Goal: Task Accomplishment & Management: Complete application form

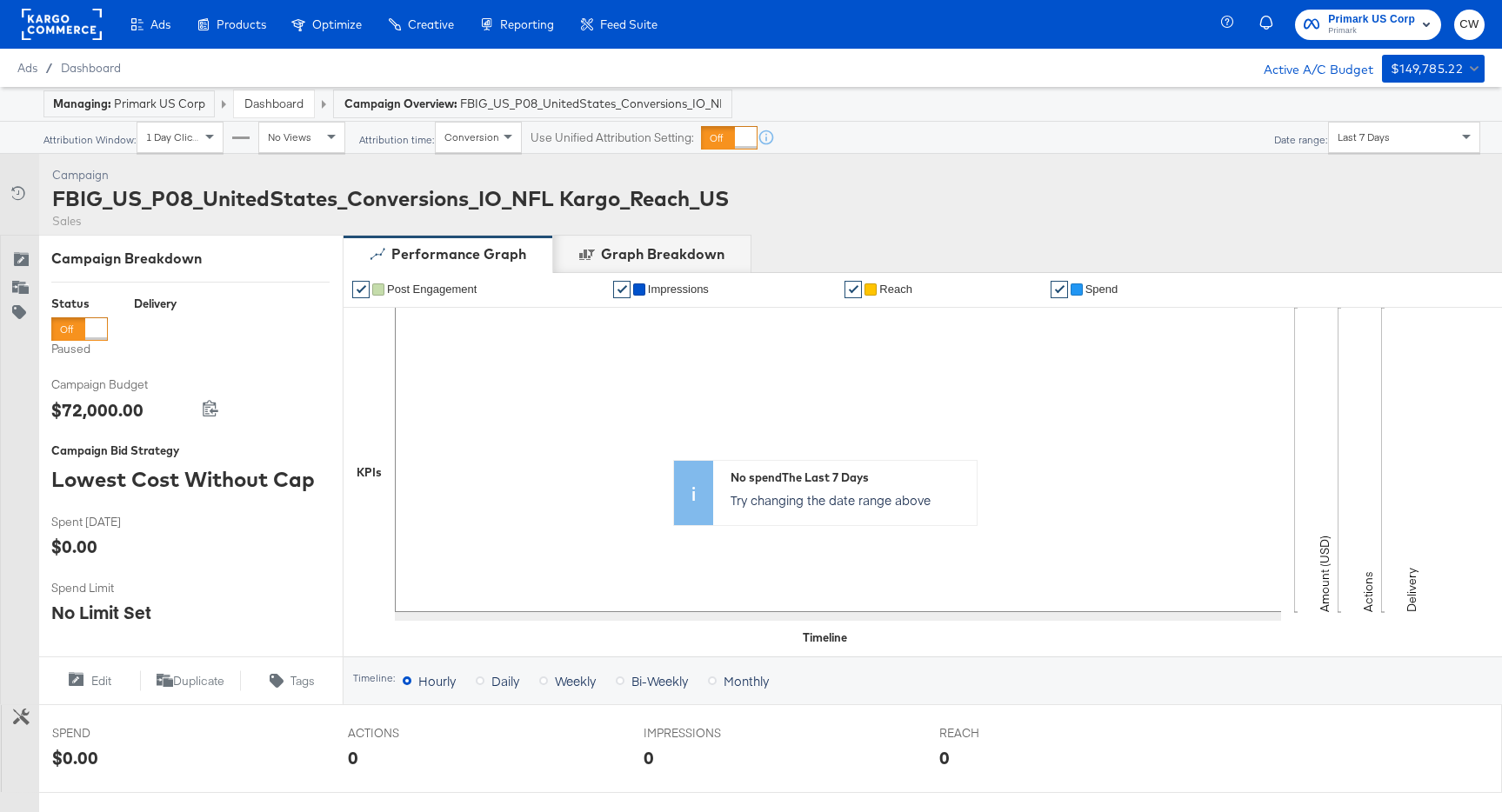
scroll to position [516, 0]
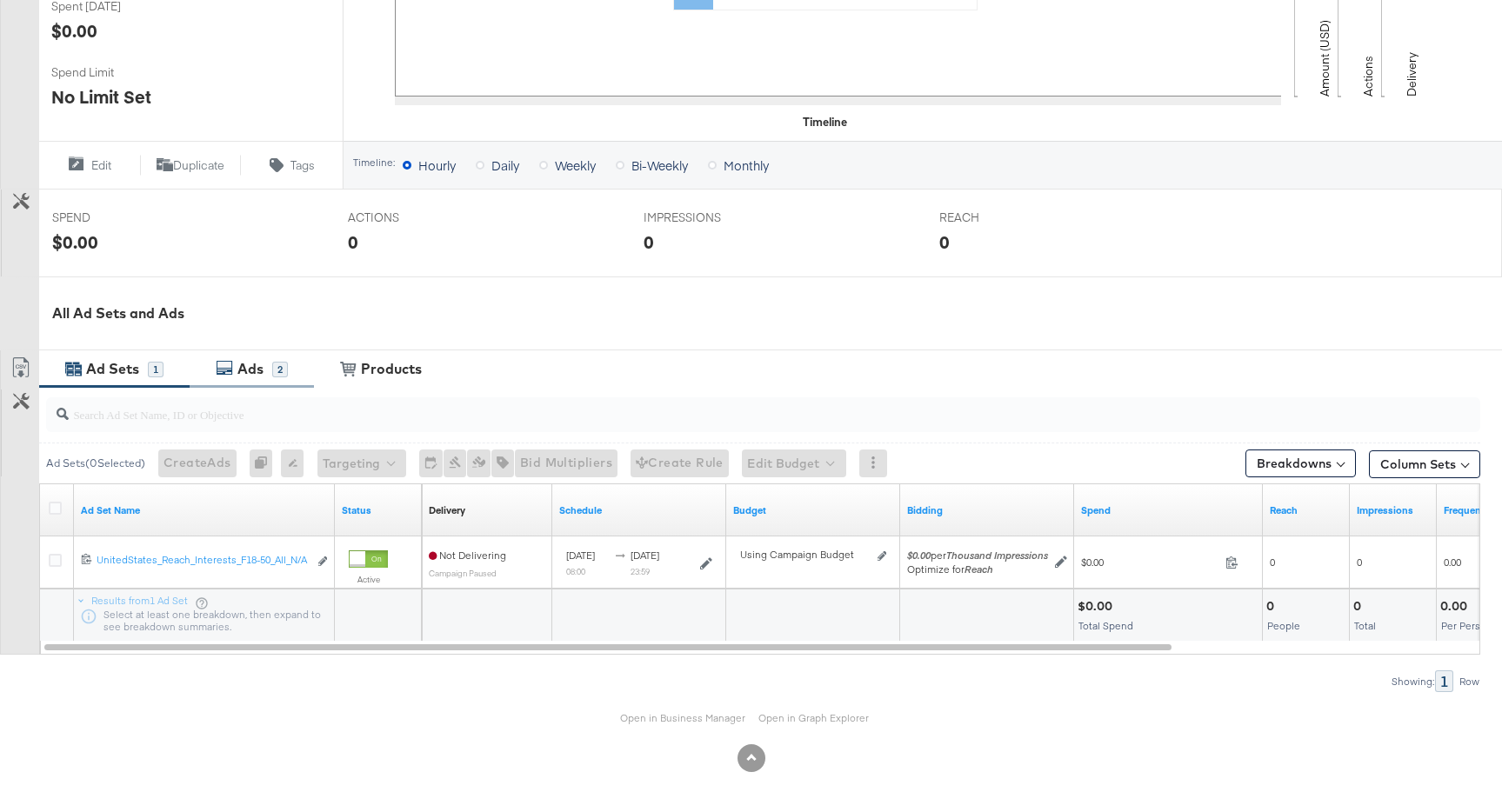
click at [262, 368] on div "Ads" at bounding box center [250, 369] width 26 height 20
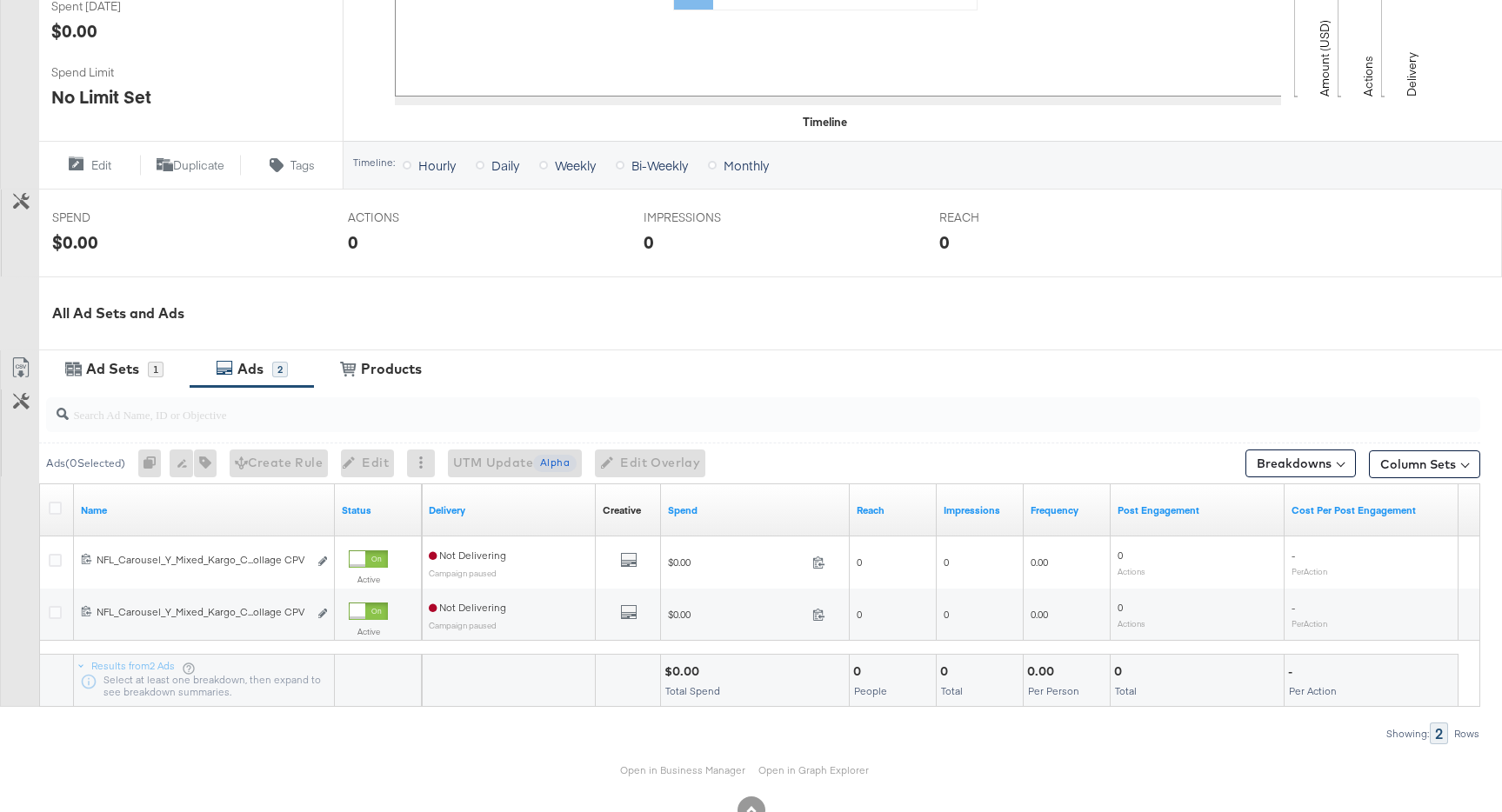
scroll to position [568, 0]
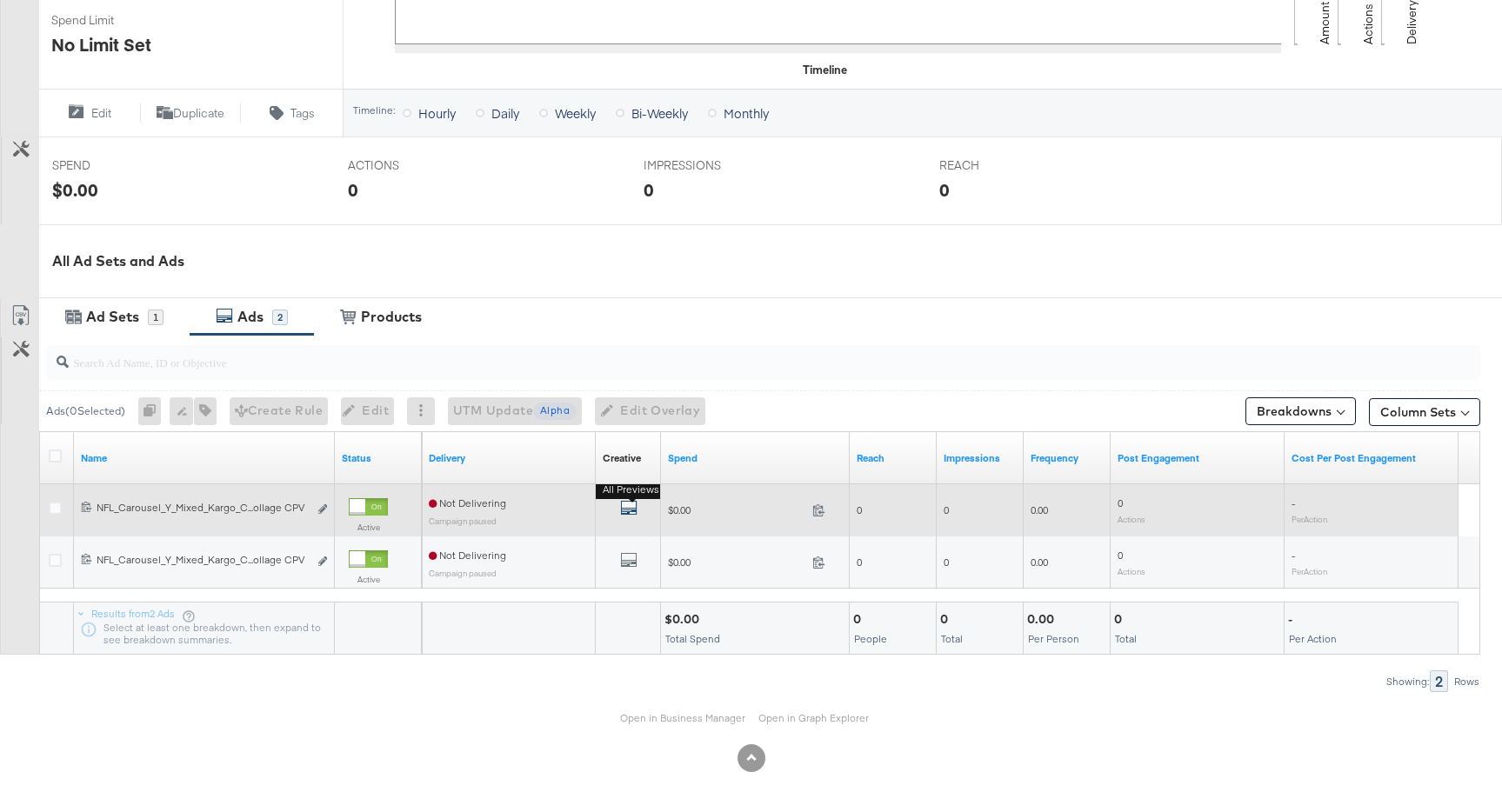
click at [632, 513] on icon "default" at bounding box center [629, 508] width 17 height 17
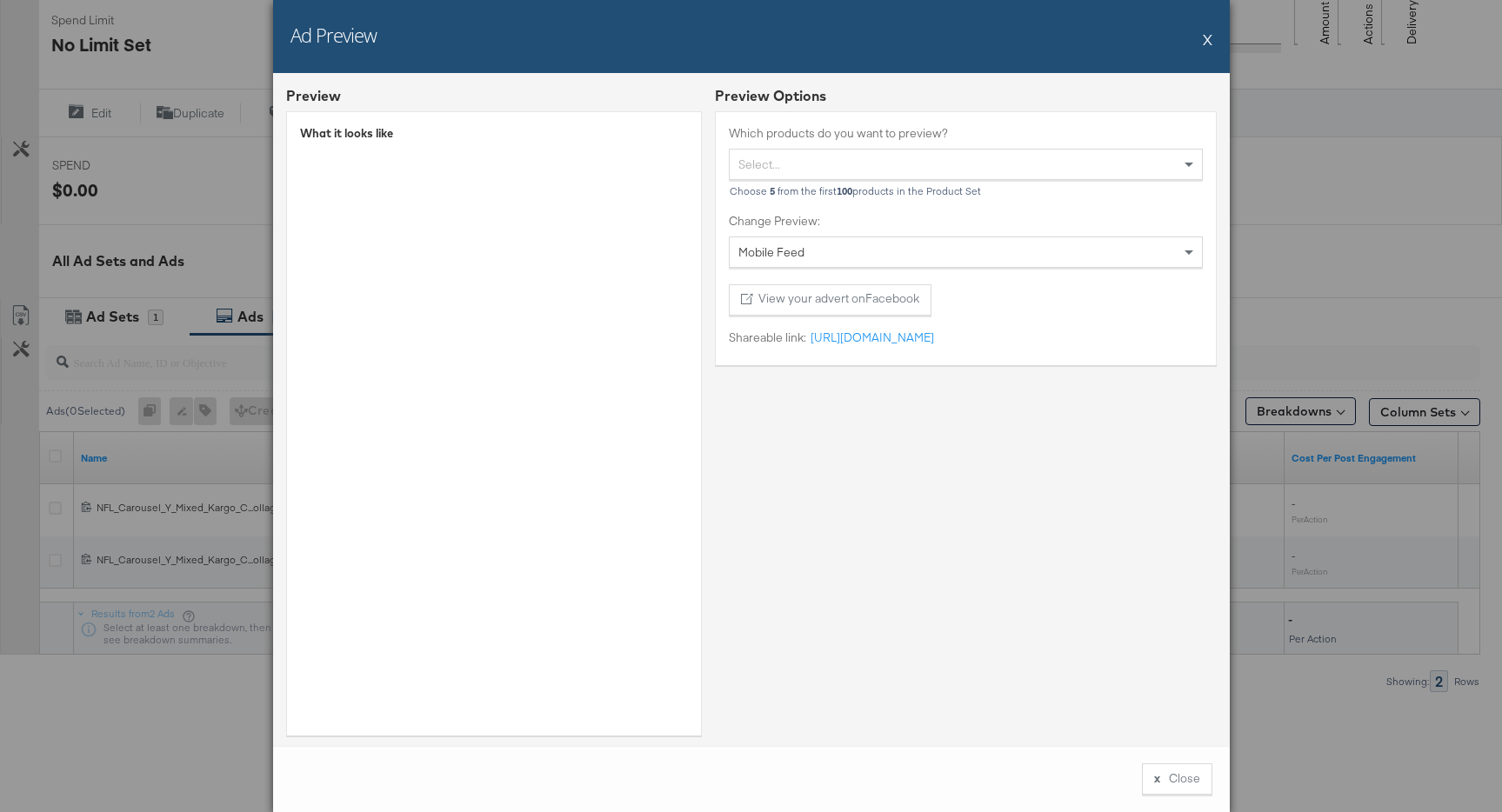
click at [1208, 35] on button "X" at bounding box center [1207, 39] width 10 height 35
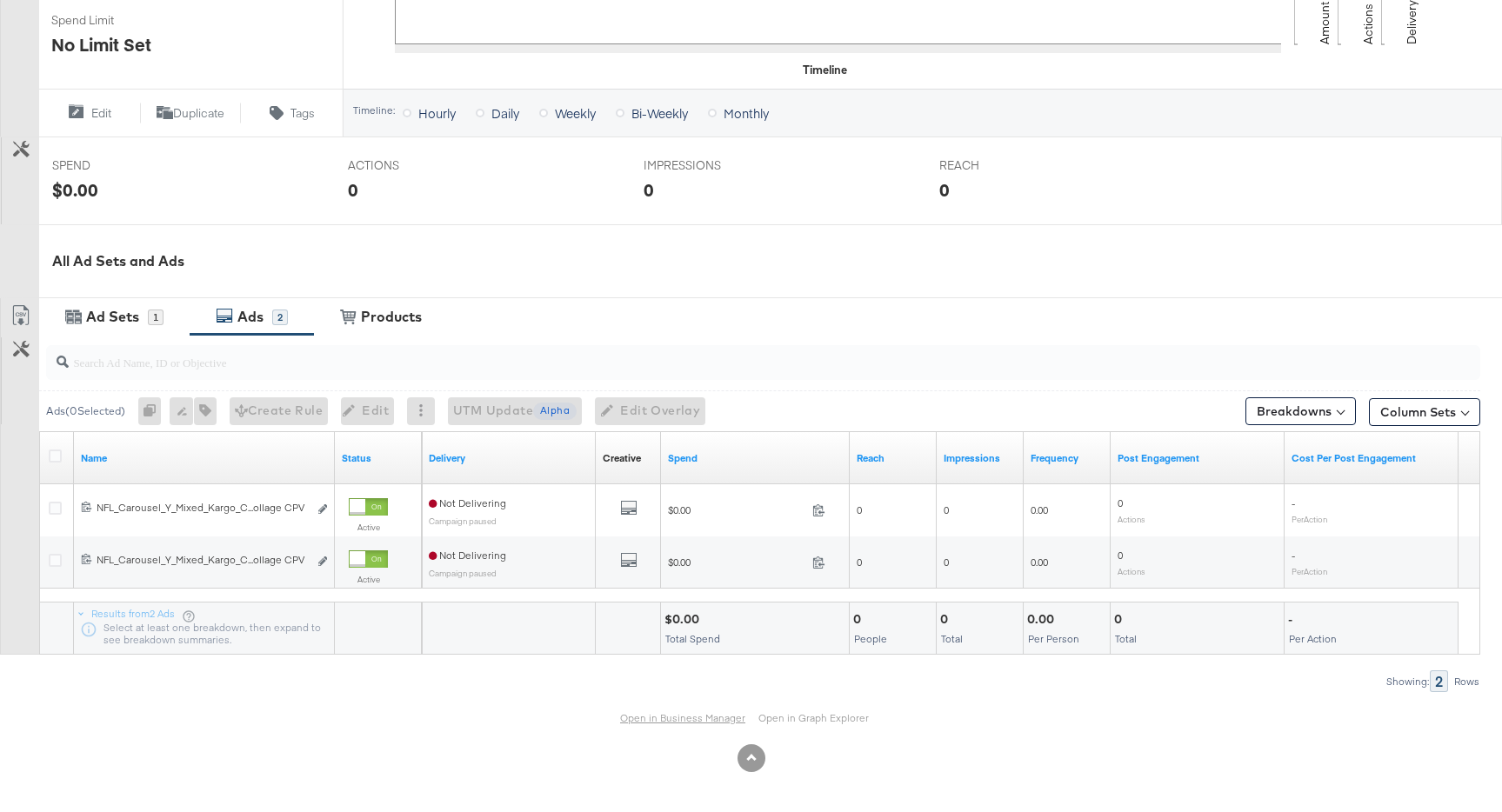
click at [670, 717] on link "Open in Business Manager" at bounding box center [683, 717] width 126 height 13
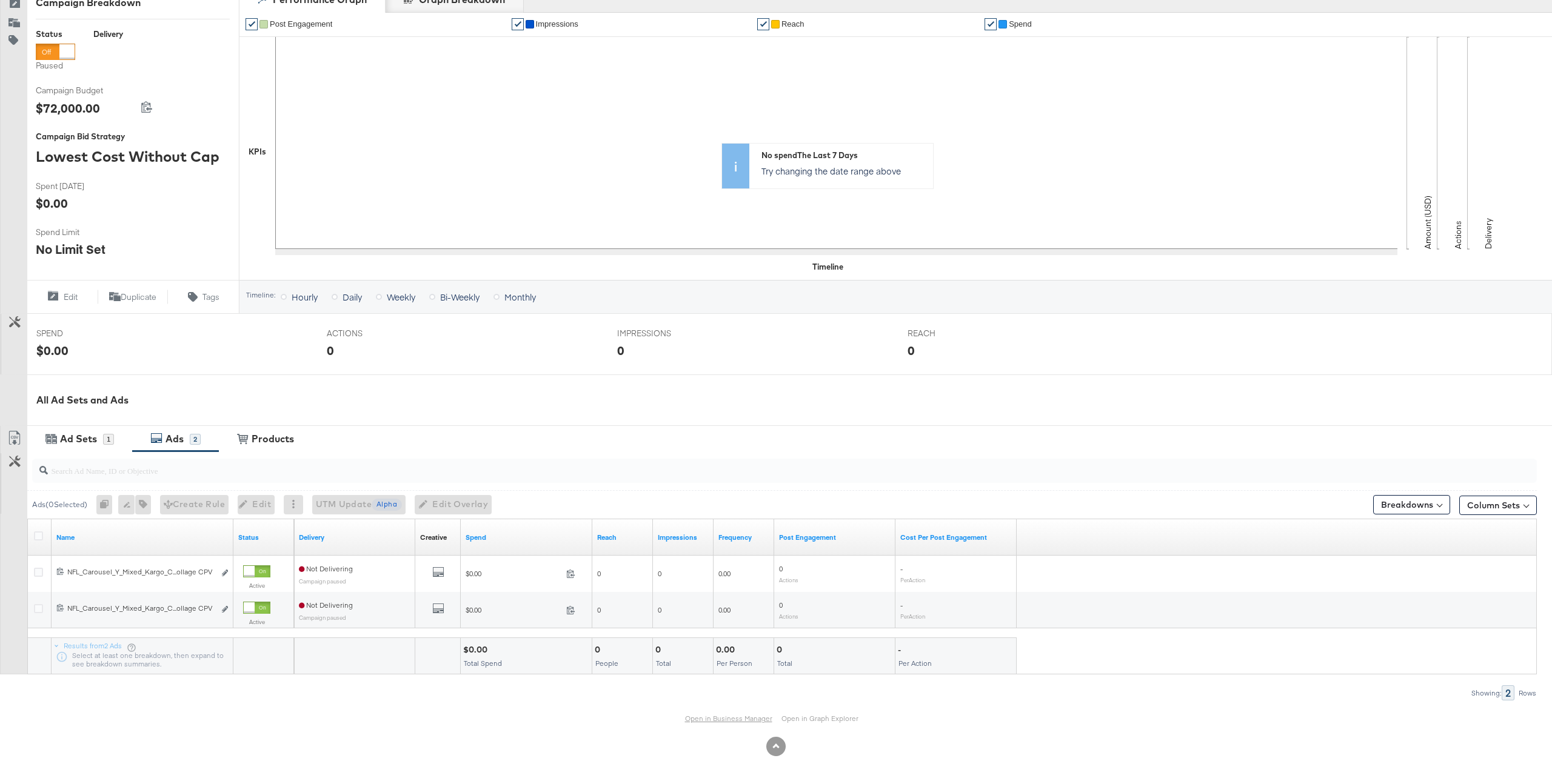
scroll to position [0, 0]
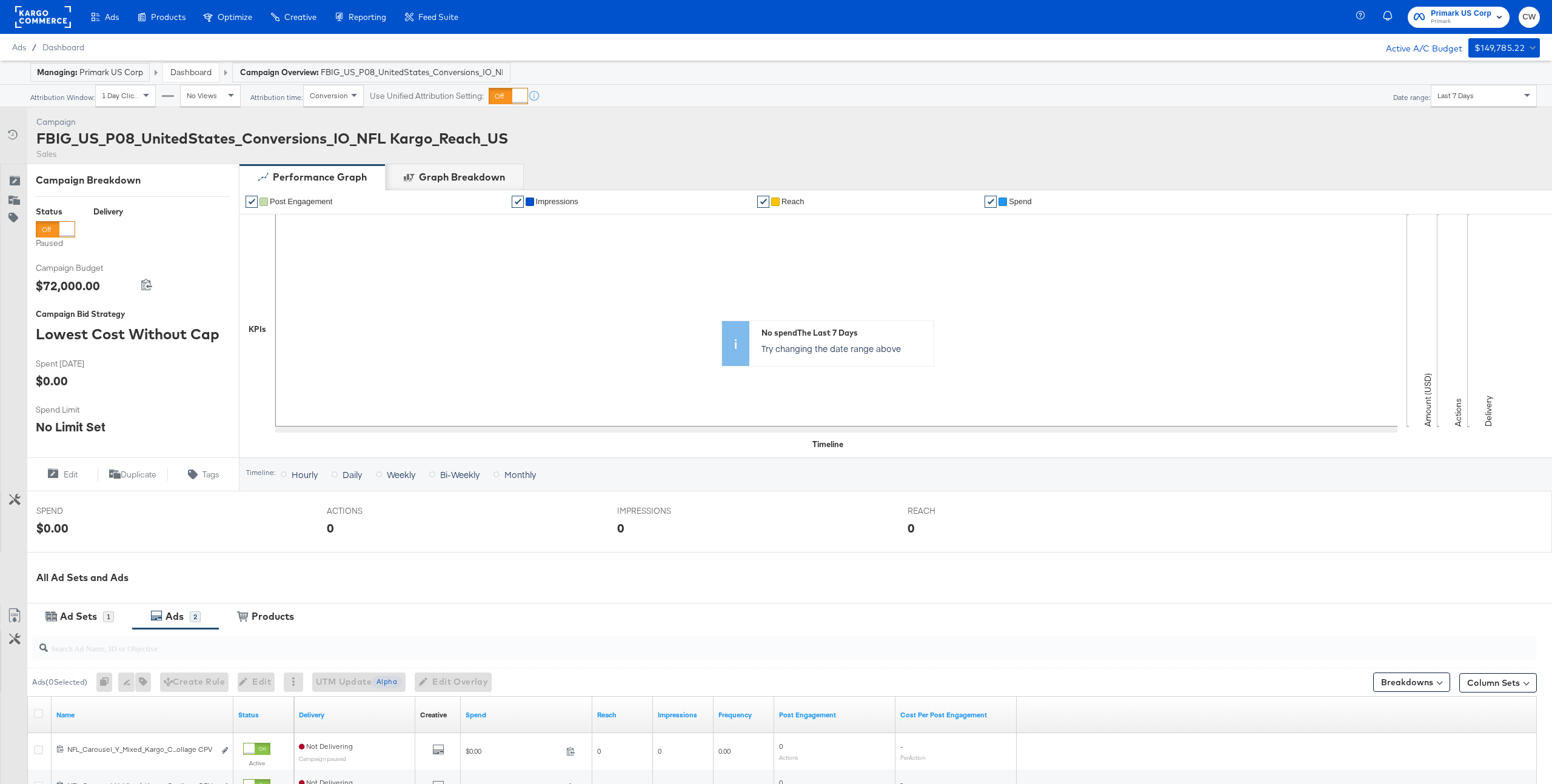
click at [40, 17] on rect at bounding box center [43, 17] width 56 height 22
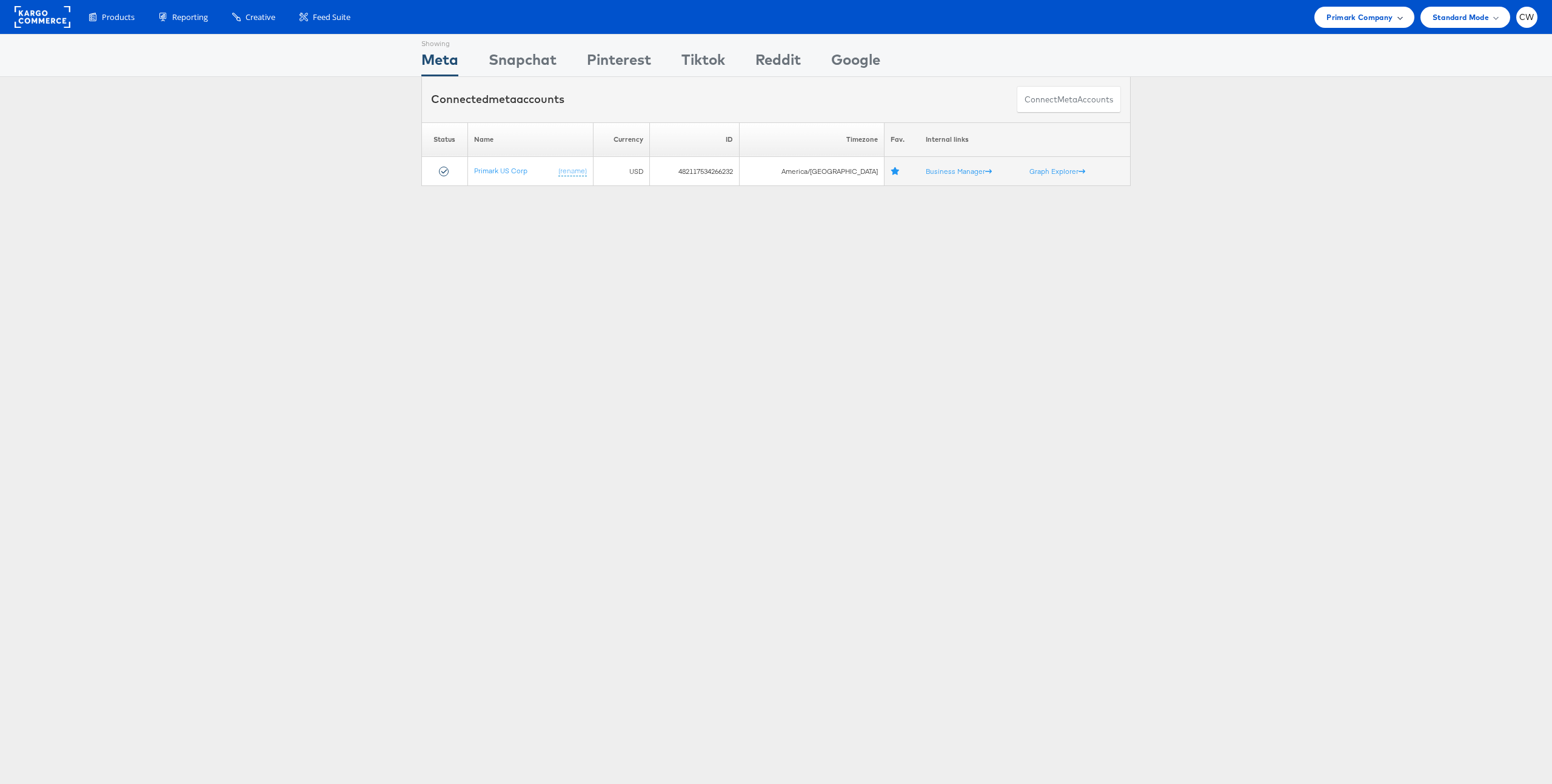
click at [1367, 17] on span "Primark Company" at bounding box center [1359, 17] width 66 height 13
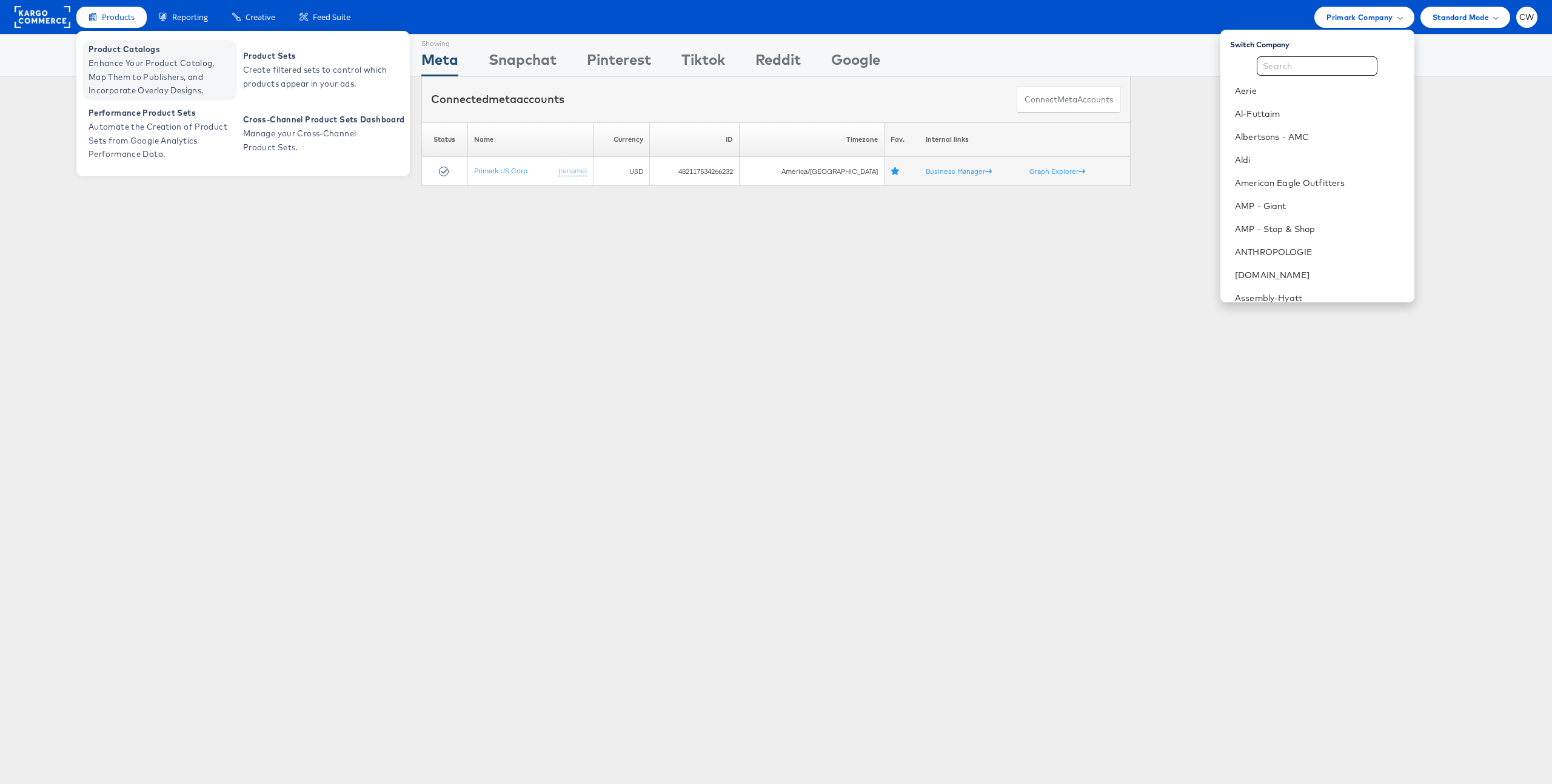
click at [126, 65] on span "Enhance Your Product Catalog, Map Them to Publishers, and Incorporate Overlay D…" at bounding box center [162, 77] width 146 height 41
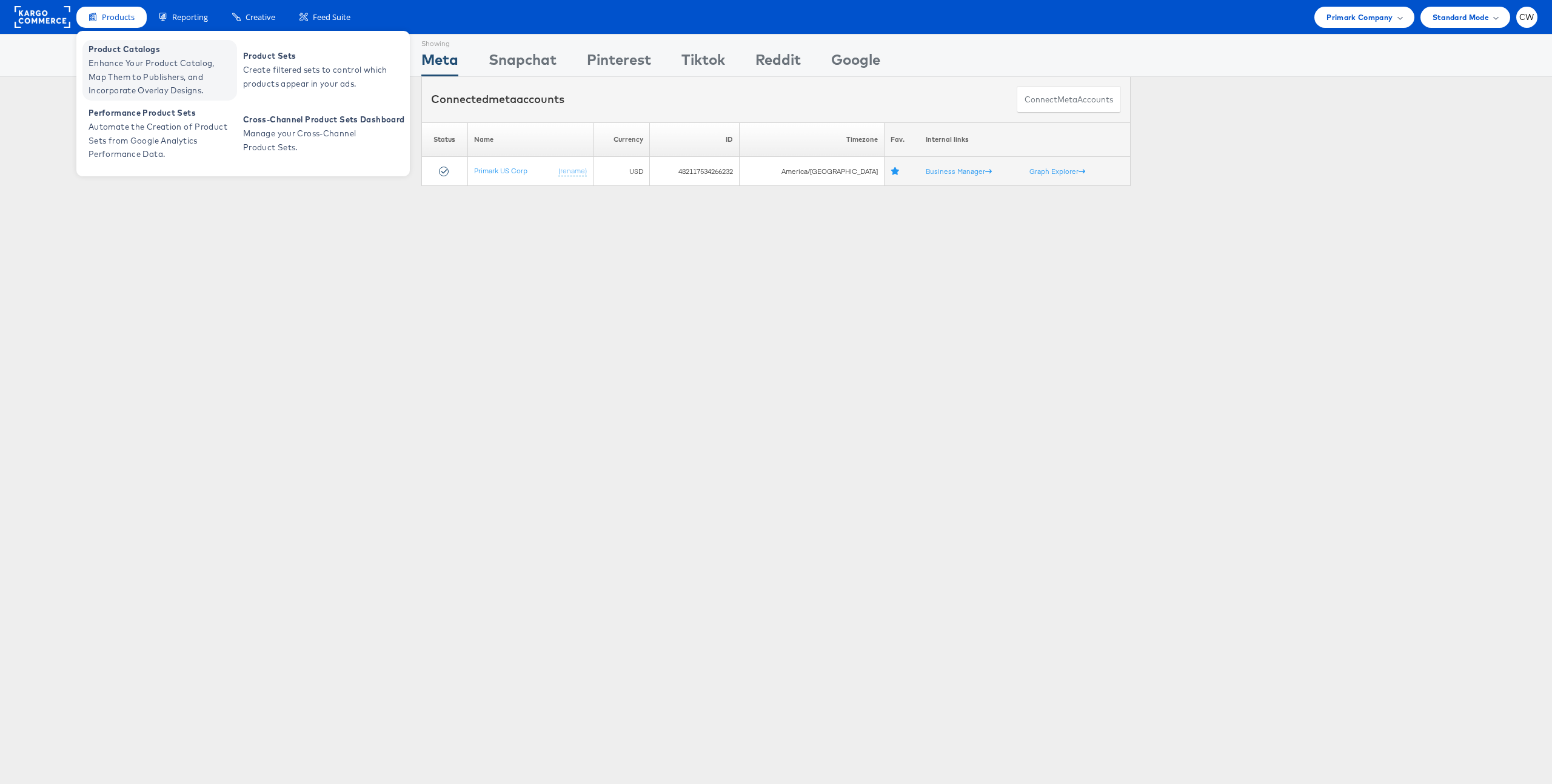
click at [145, 59] on span "Enhance Your Product Catalog, Map Them to Publishers, and Incorporate Overlay D…" at bounding box center [162, 77] width 146 height 41
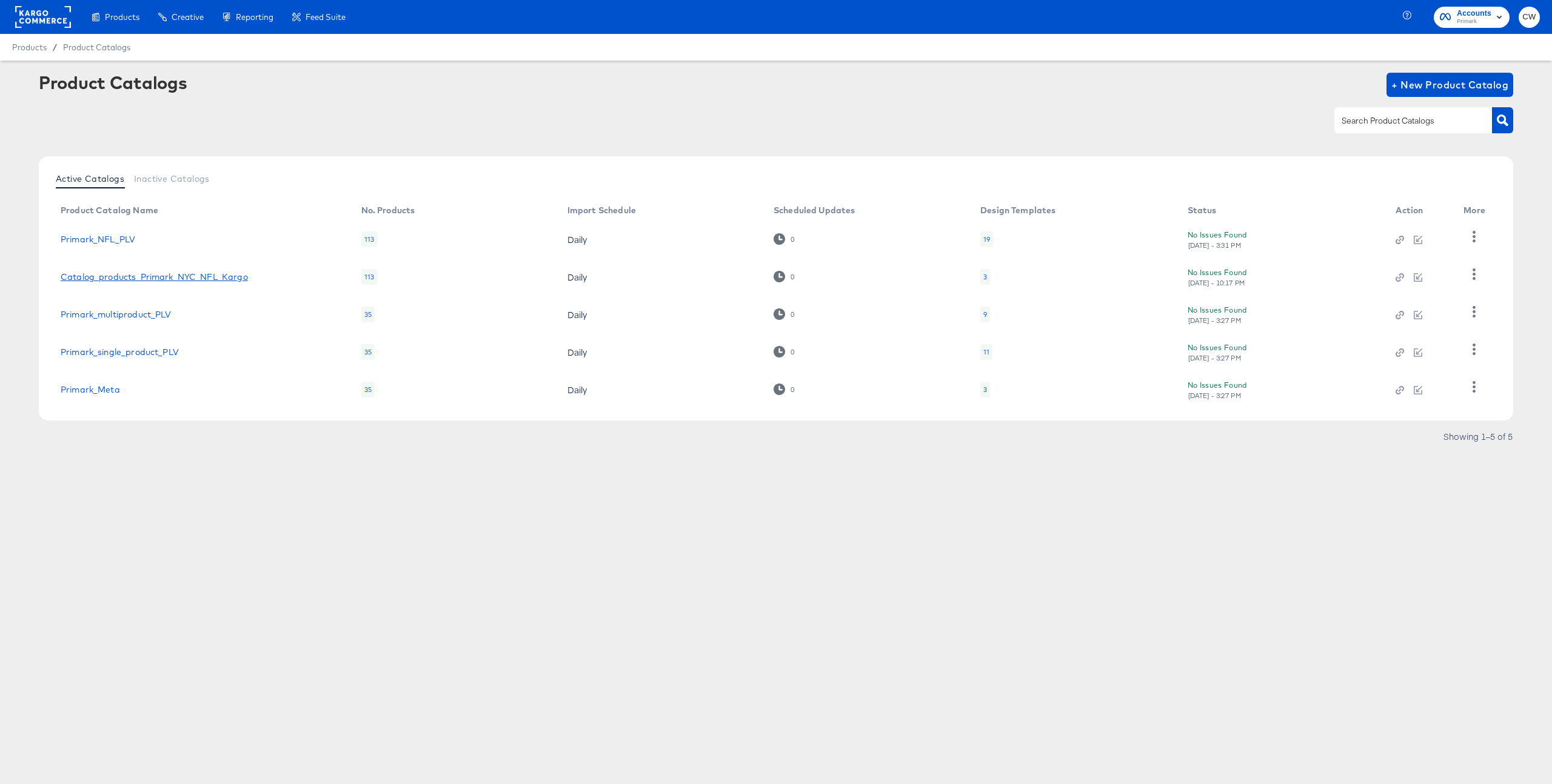
click at [168, 278] on link "Catalog_products_Primark_NYC_NFL_Kargo" at bounding box center [154, 277] width 187 height 10
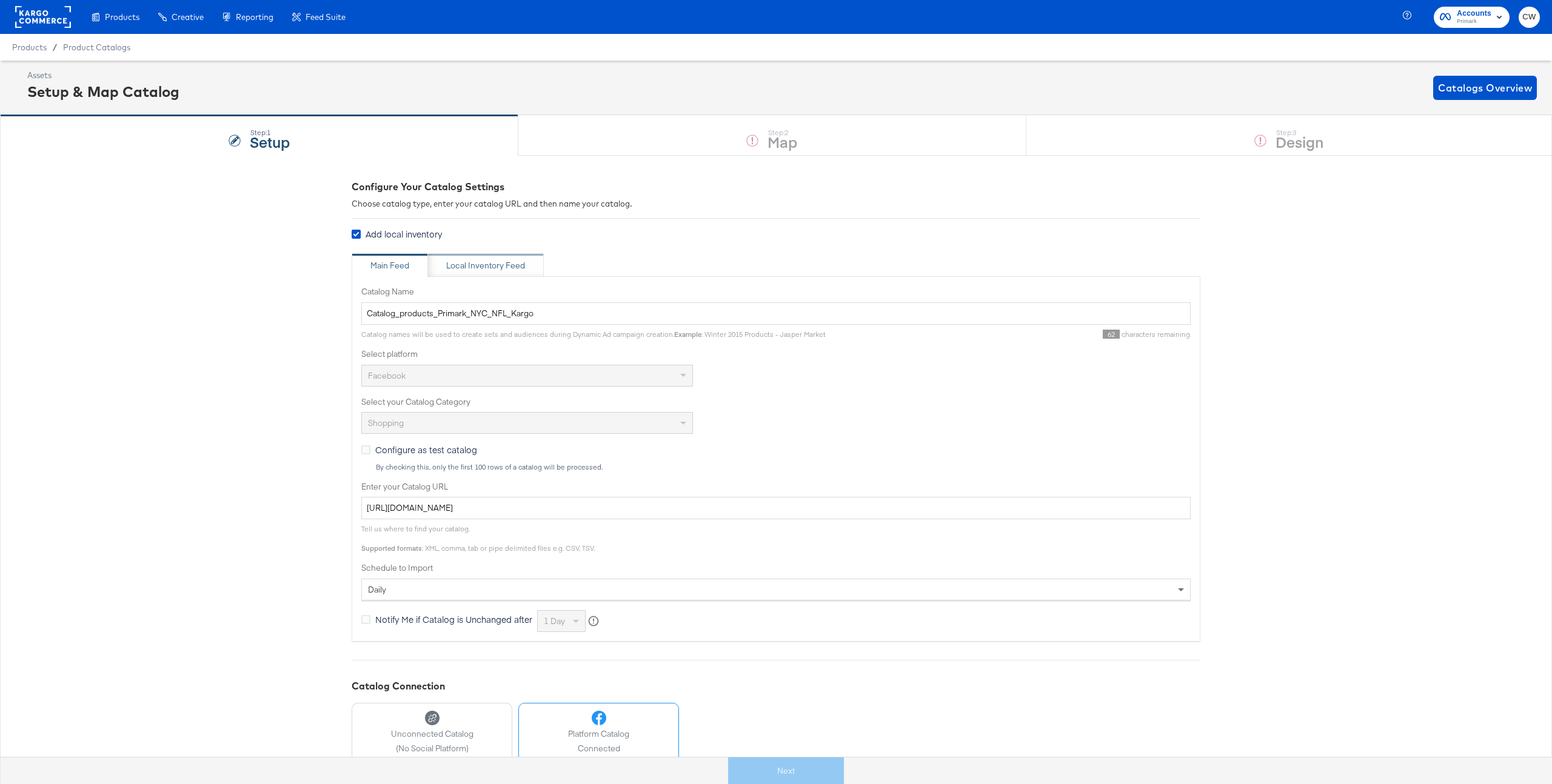
click at [486, 272] on div "Local Inventory Feed" at bounding box center [486, 265] width 116 height 24
type input "Local Inventory Feed for Primark NFL Catalog"
type input "https://ace.stitcherads.com/exports/1450/universal/none/universal/export.tsv.gz"
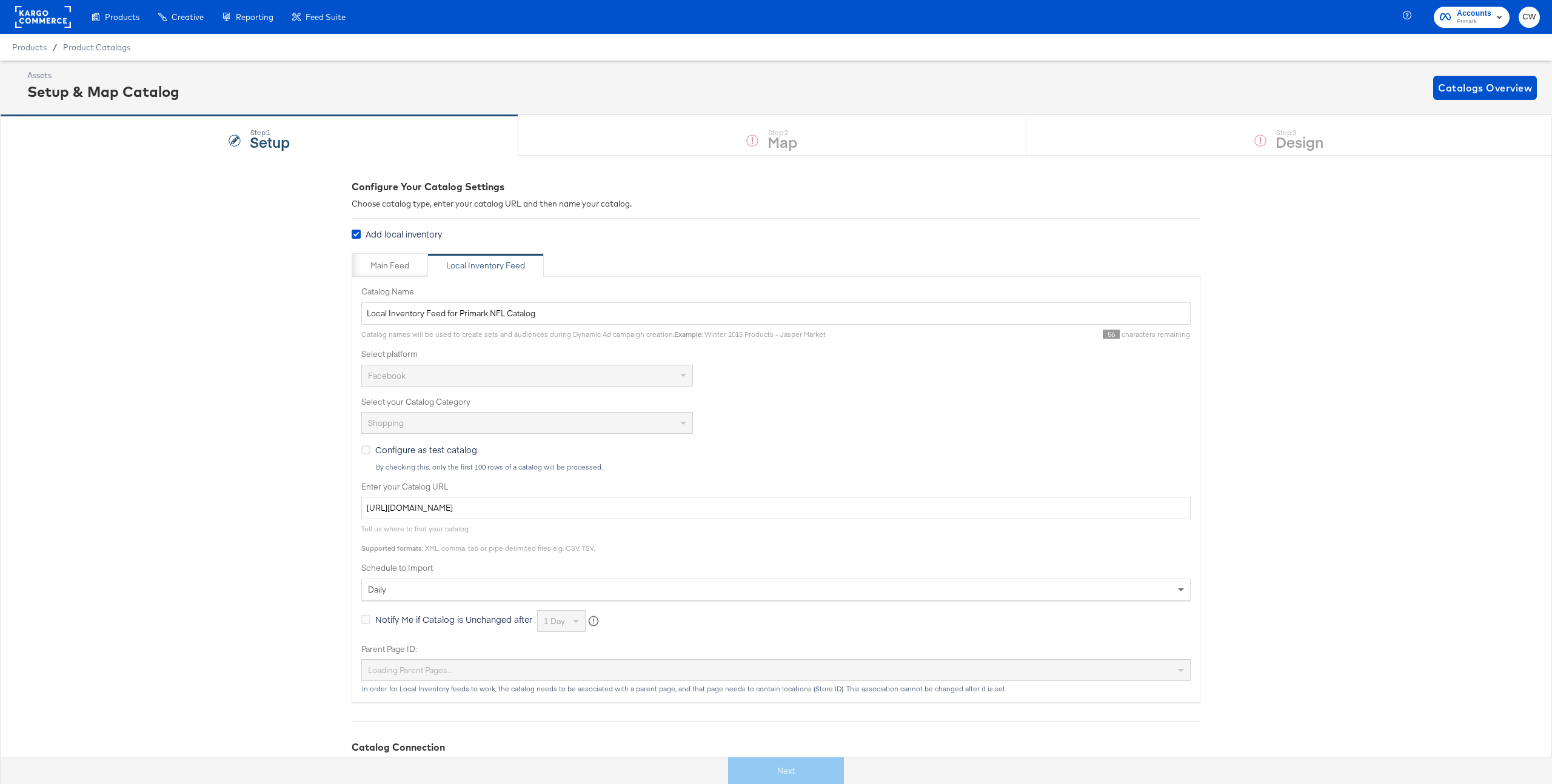
click at [49, 21] on rect at bounding box center [43, 17] width 56 height 22
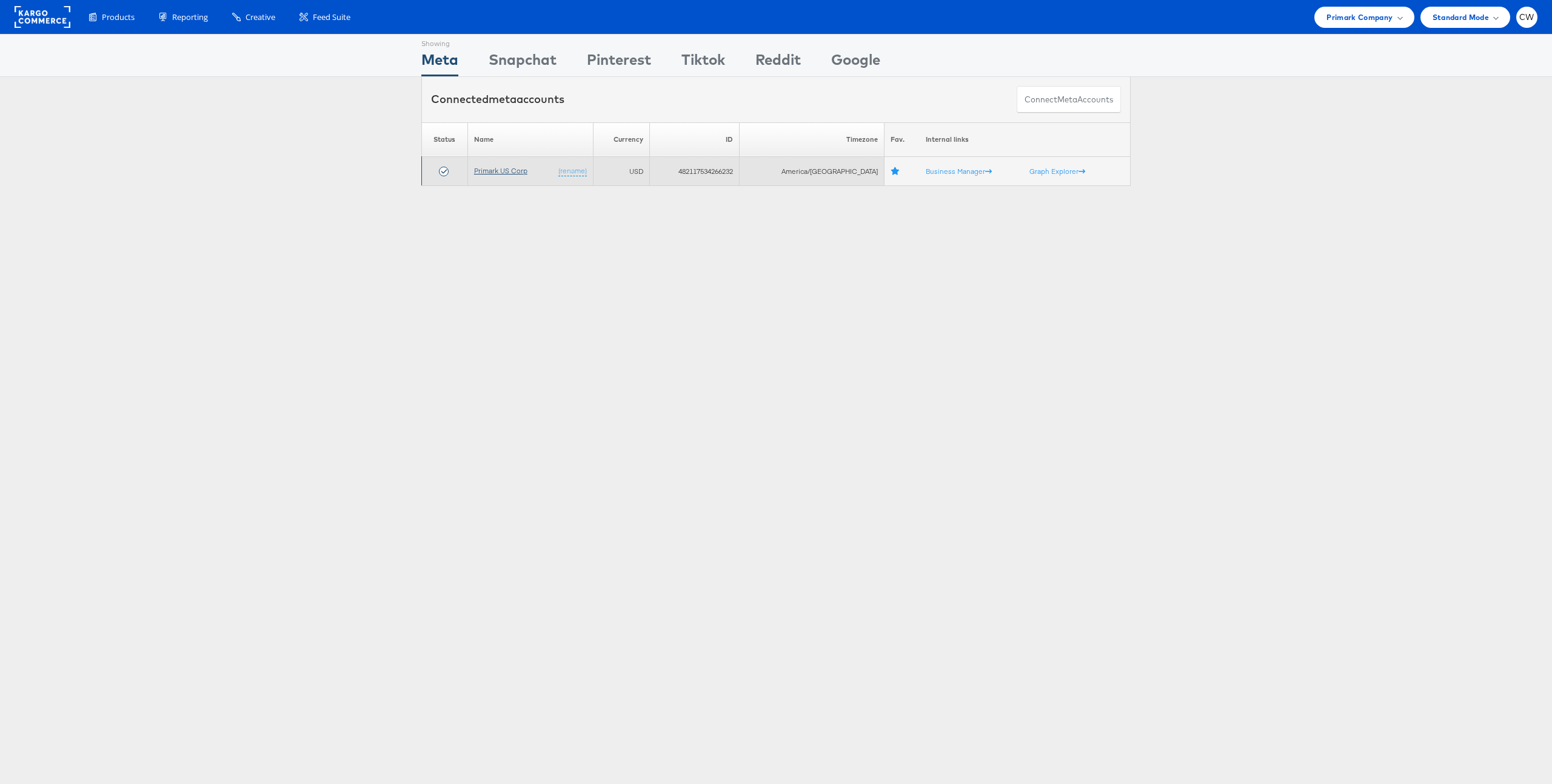
click at [499, 168] on link "Primark US Corp" at bounding box center [501, 170] width 53 height 9
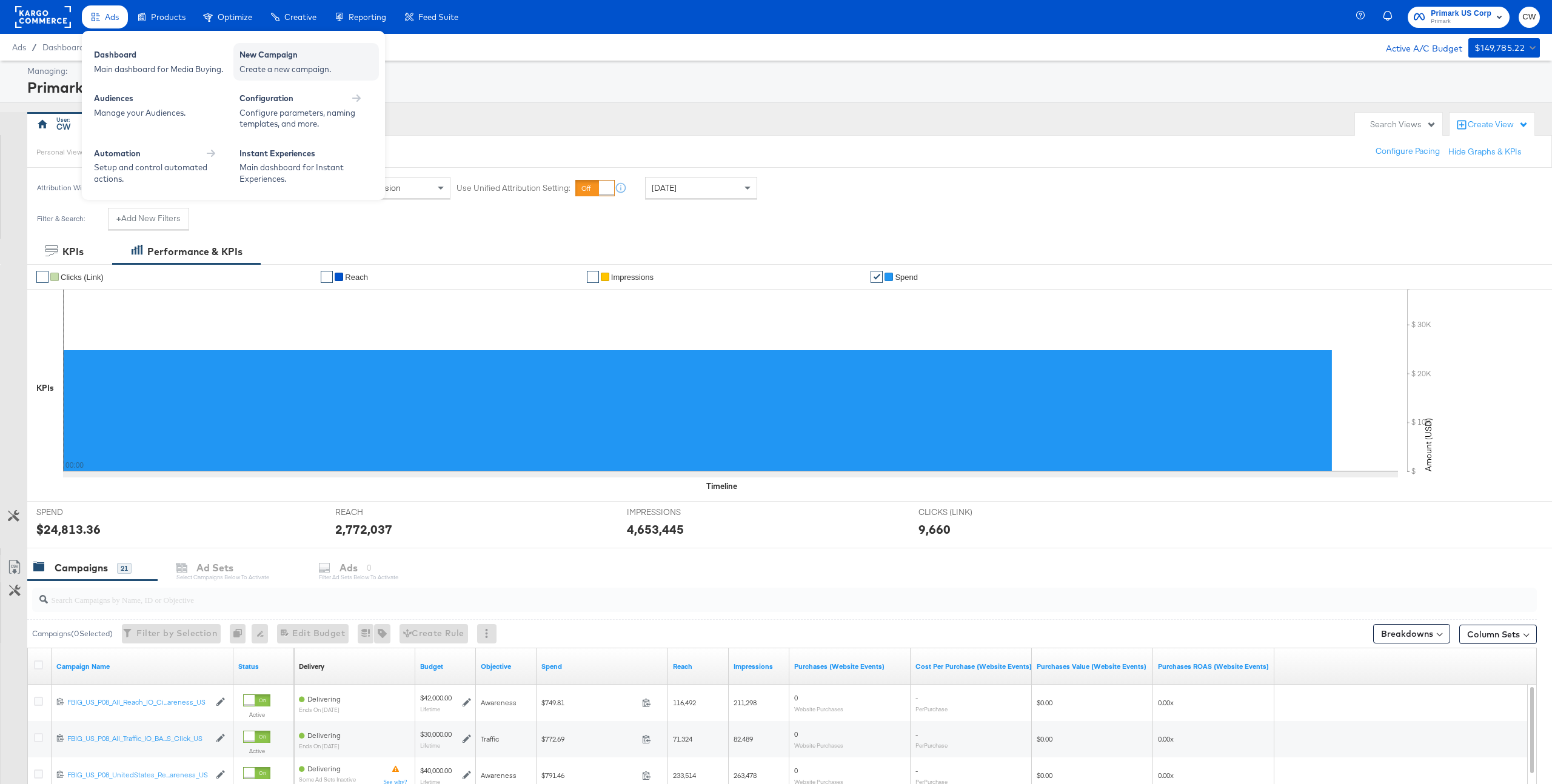
click at [318, 69] on div "Create a new campaign." at bounding box center [306, 69] width 134 height 12
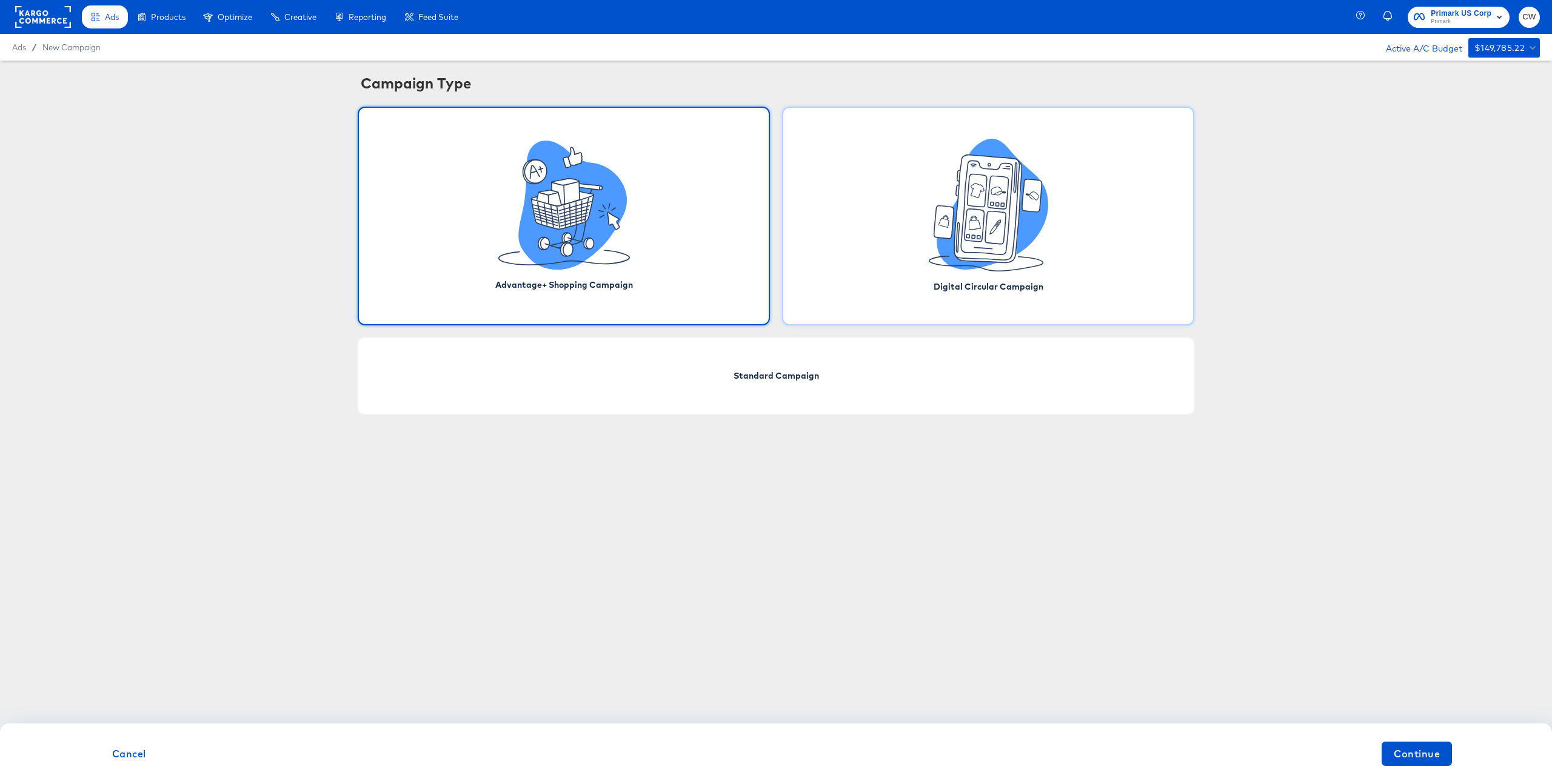
click at [947, 245] on icon at bounding box center [993, 205] width 112 height 131
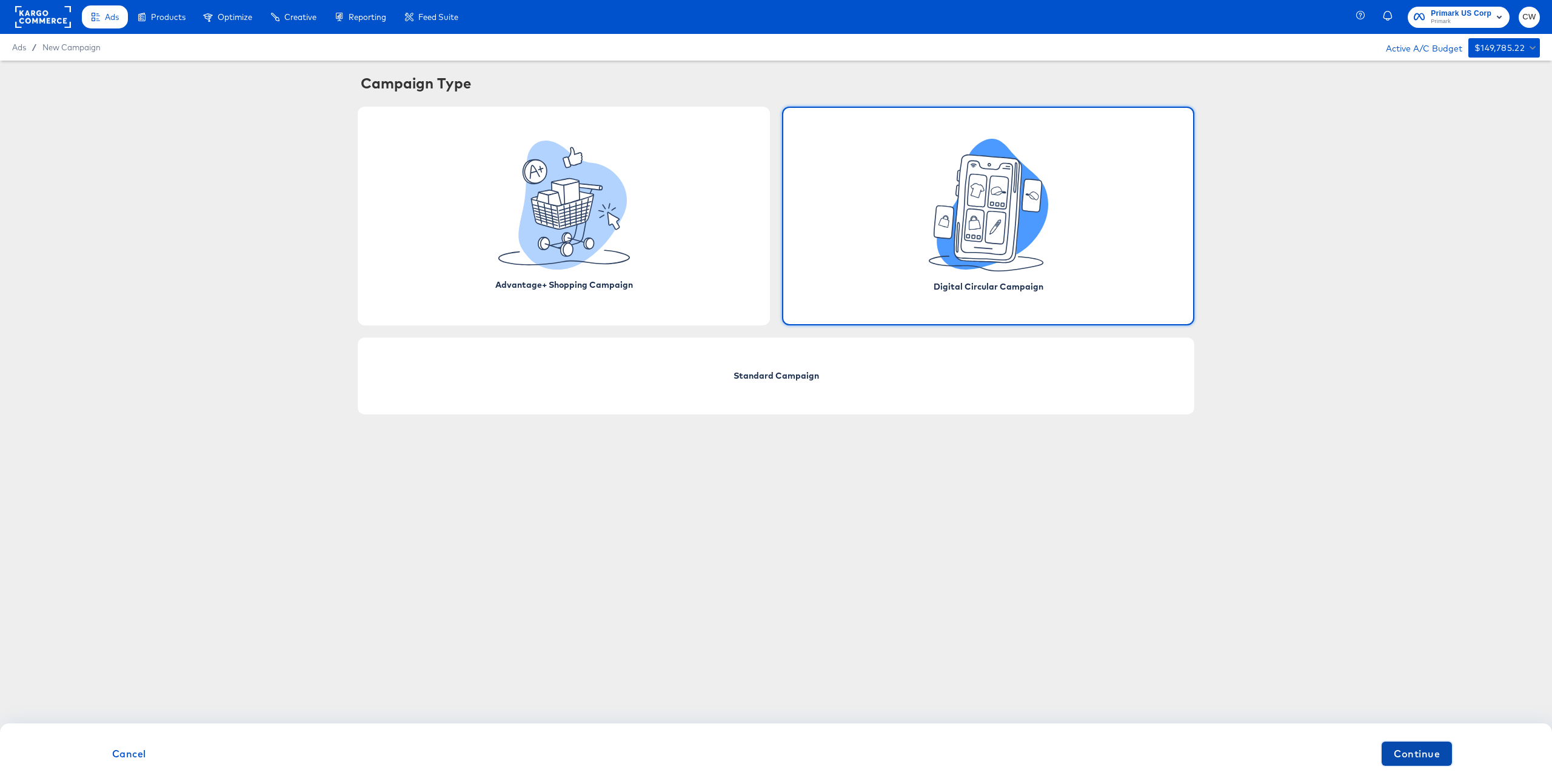
click at [1412, 756] on span "Continue" at bounding box center [1417, 754] width 46 height 17
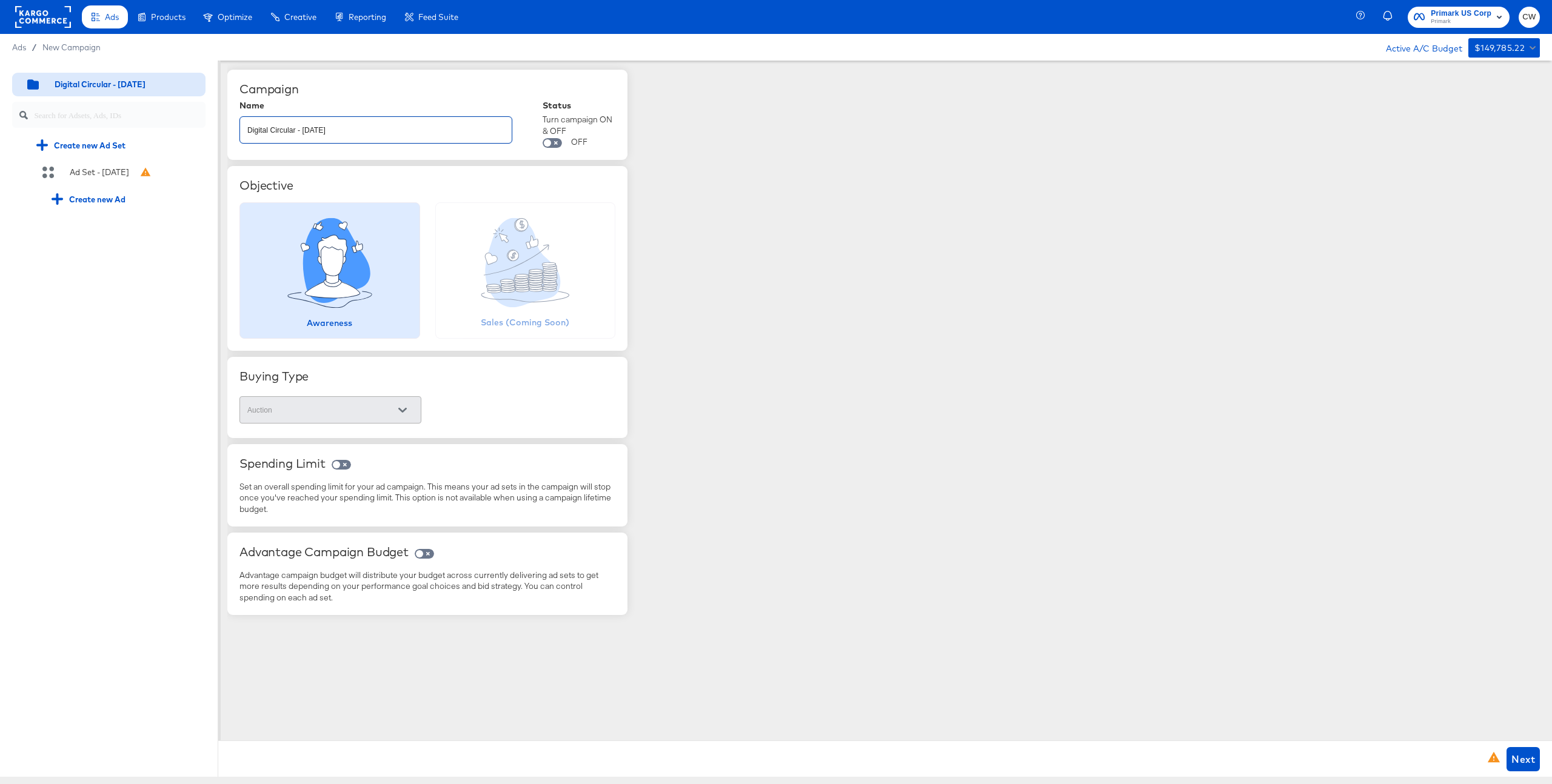
click at [322, 132] on input "Digital Circular - [DATE]" at bounding box center [375, 125] width 272 height 26
type input "test lkefjnwlkrgne"
click at [98, 178] on div "Ad Set - [DATE]" at bounding box center [116, 172] width 178 height 24
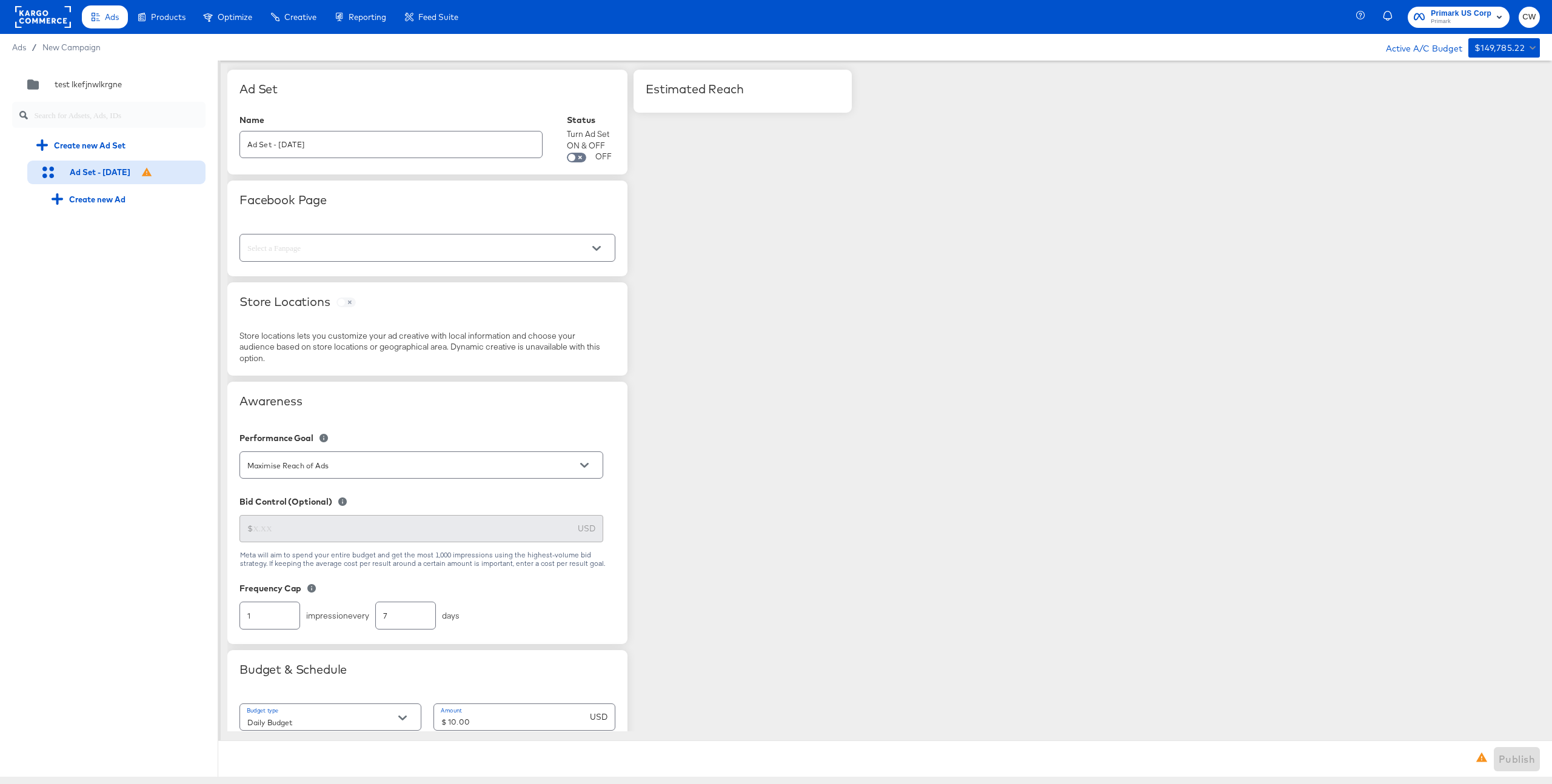
click at [362, 263] on div at bounding box center [427, 247] width 376 height 32
click at [375, 251] on input "text" at bounding box center [418, 248] width 346 height 14
click at [354, 284] on li "Staging" at bounding box center [427, 279] width 375 height 19
type input "Staging"
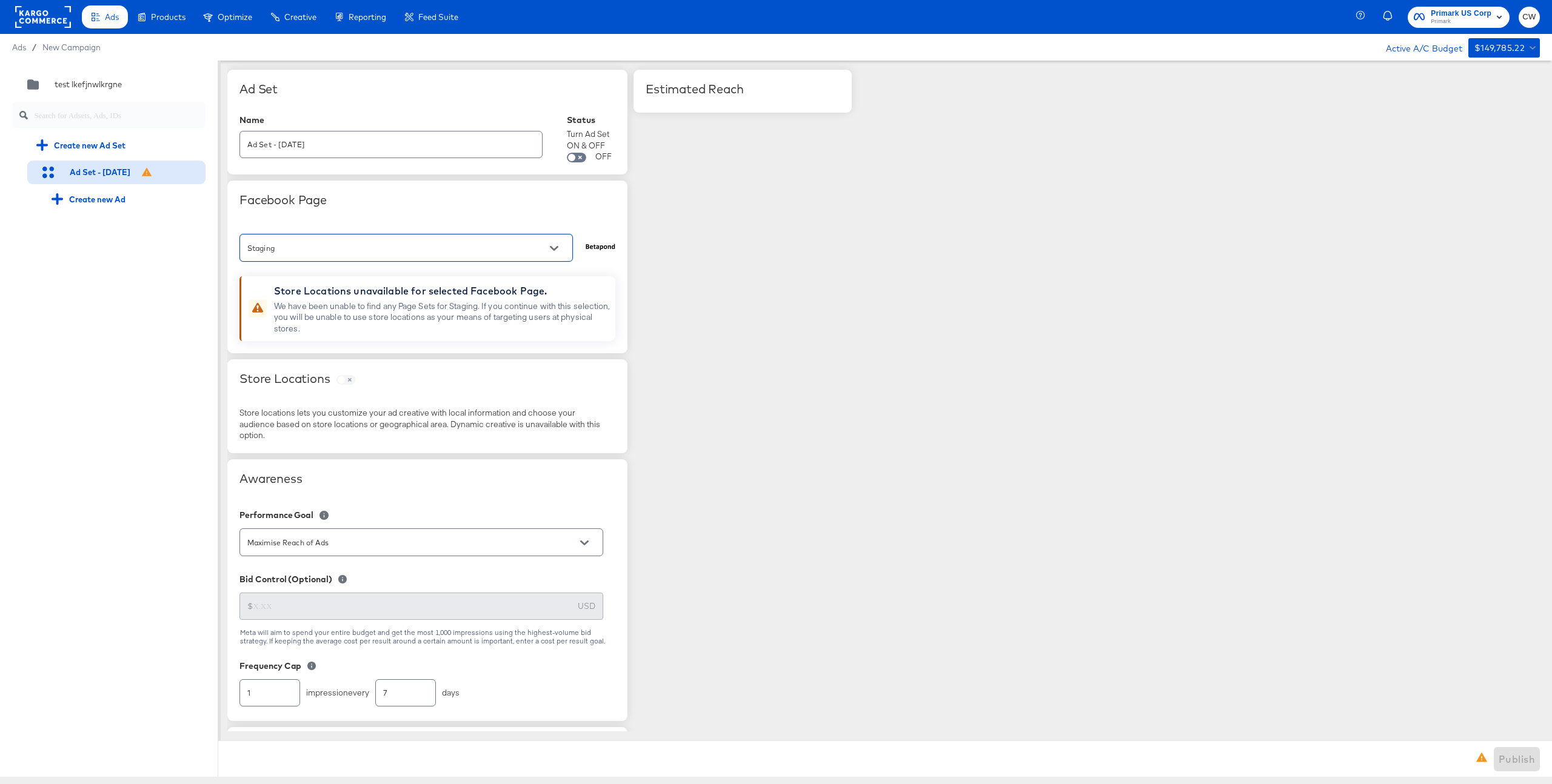
click at [347, 380] on span at bounding box center [346, 380] width 19 height 10
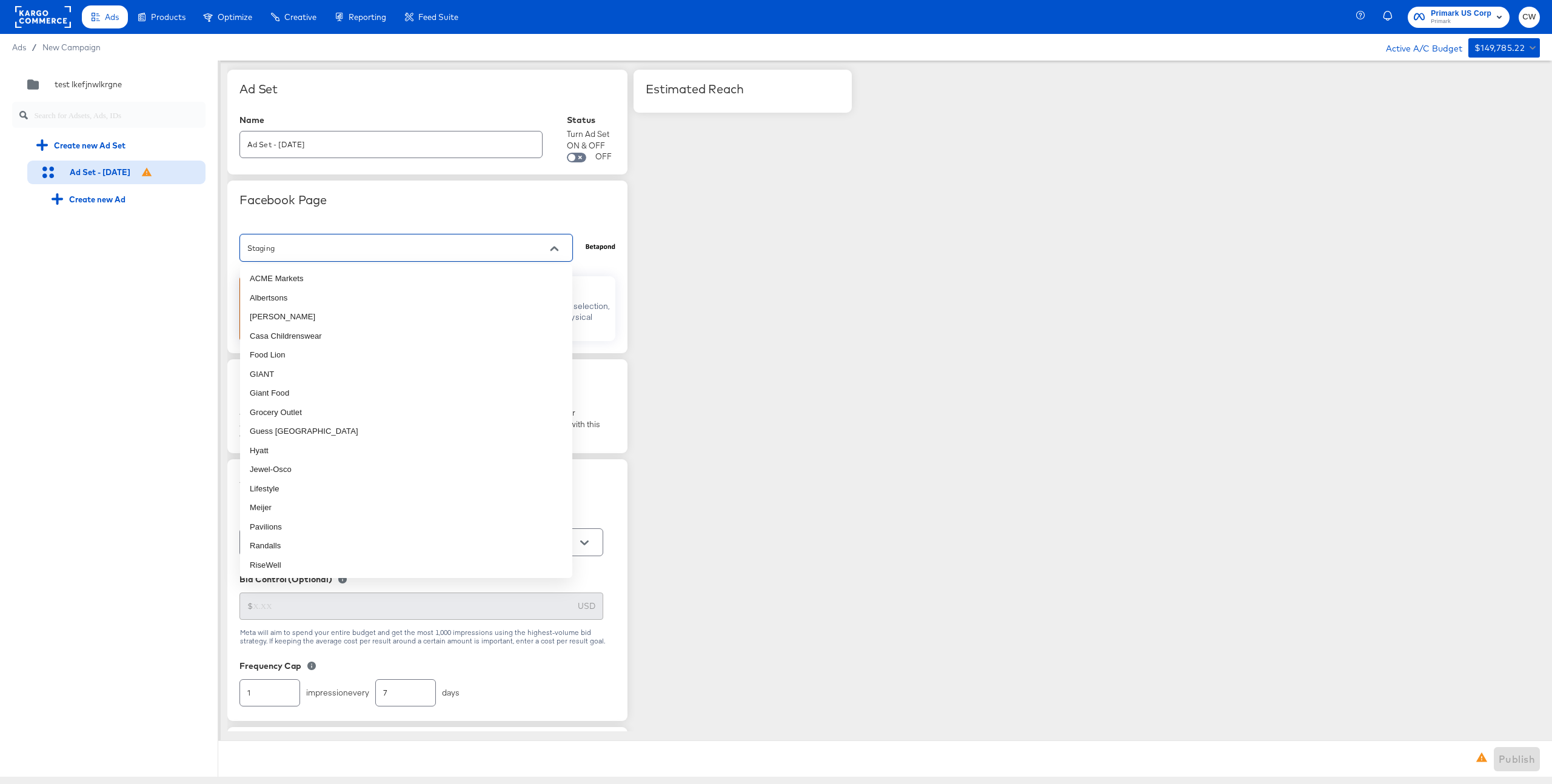
click at [326, 250] on input "Staging" at bounding box center [397, 248] width 304 height 14
click at [315, 291] on li "Food Lion" at bounding box center [406, 299] width 332 height 19
type input "Food Lion"
click at [360, 251] on input "Food Lion" at bounding box center [397, 248] width 304 height 14
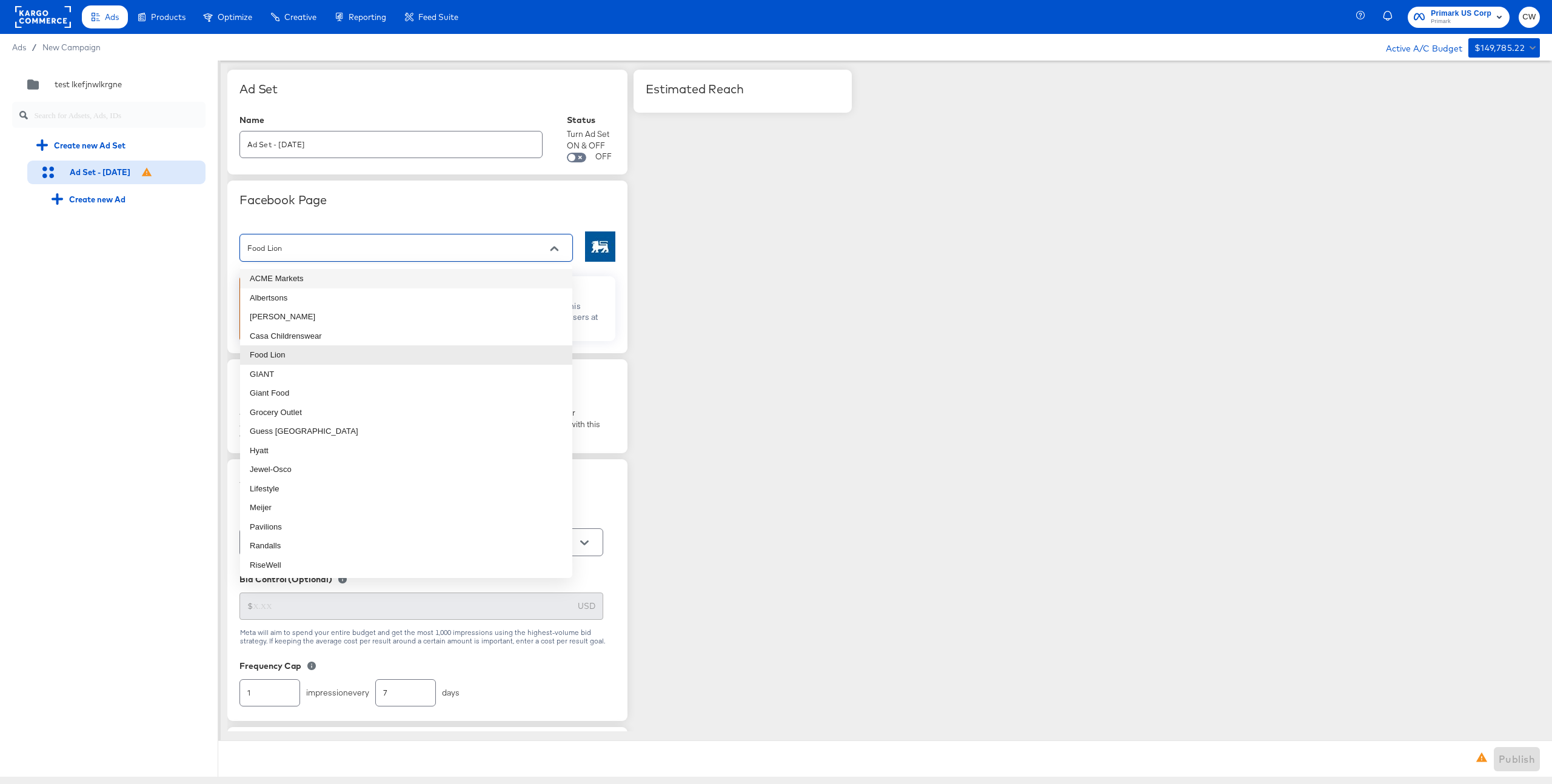
click at [344, 278] on li "ACME Markets" at bounding box center [406, 279] width 332 height 19
type input "ACME Markets"
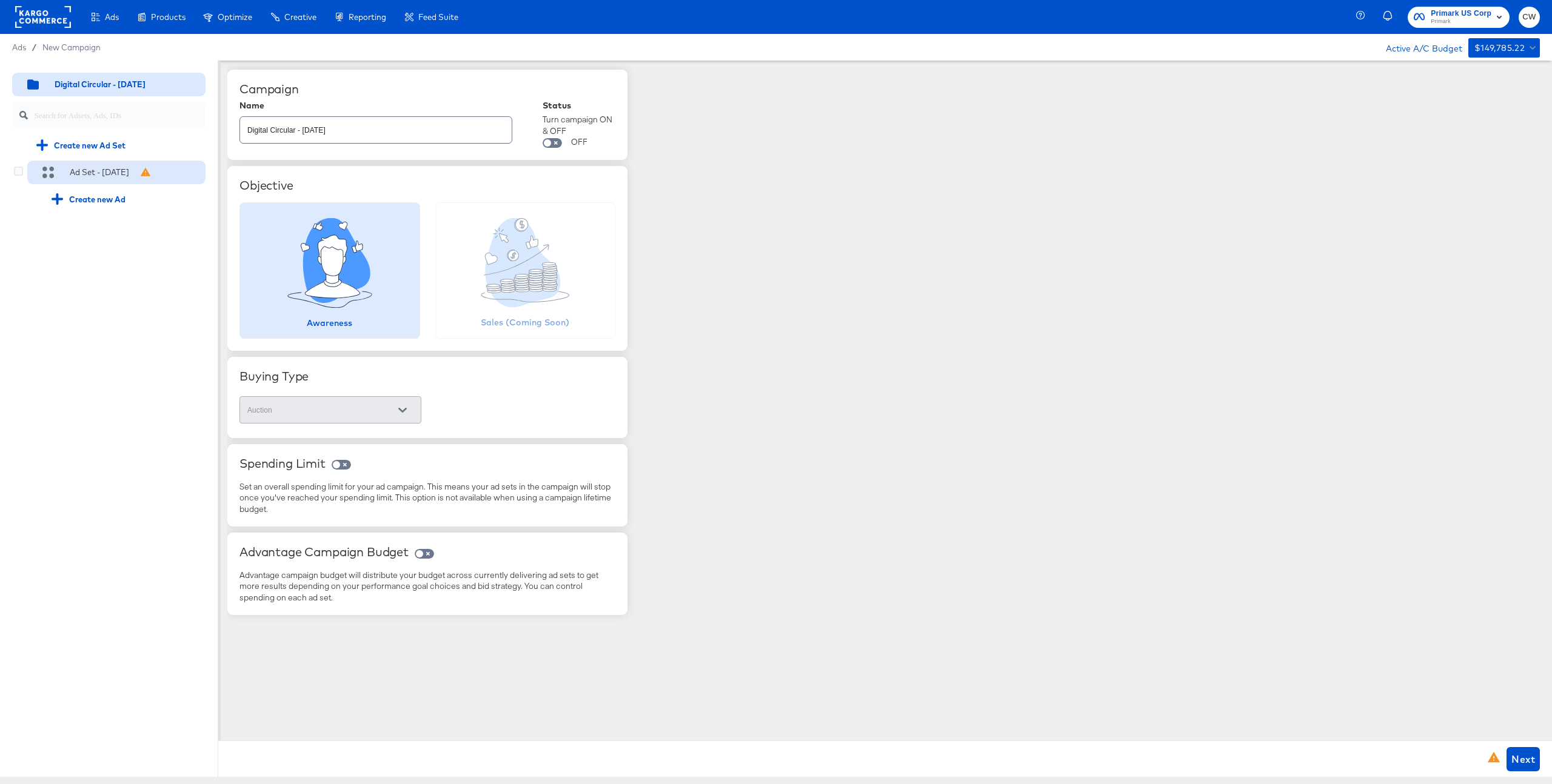
click at [180, 167] on div "Ad Set - [DATE]" at bounding box center [116, 172] width 178 height 24
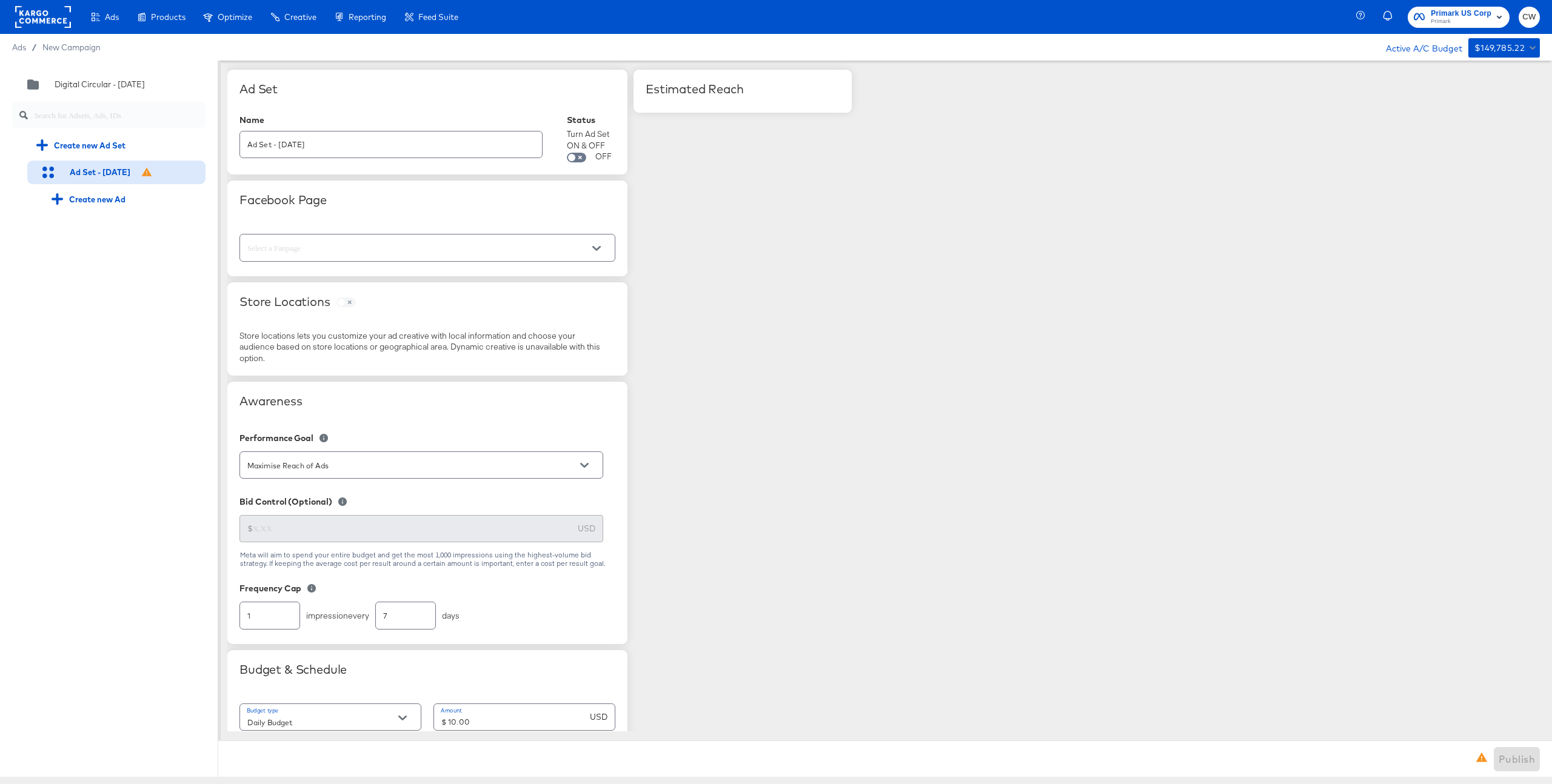
click at [346, 238] on div at bounding box center [427, 247] width 376 height 27
click at [601, 251] on button "Open" at bounding box center [597, 248] width 18 height 18
click at [561, 274] on li "Primark ([GEOGRAPHIC_DATA])" at bounding box center [427, 279] width 375 height 19
type input "Primark ([GEOGRAPHIC_DATA])"
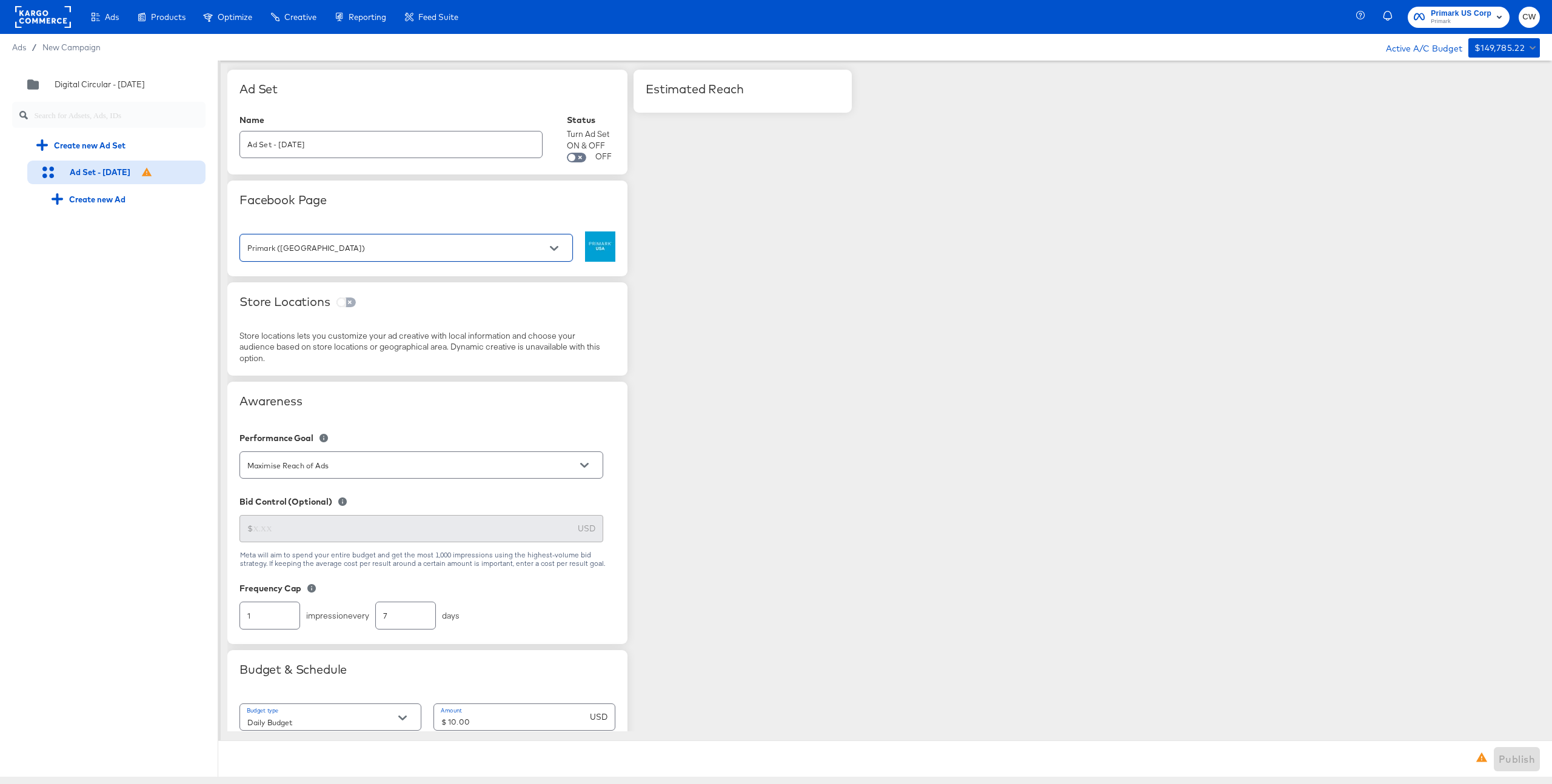
type input "Primark ([GEOGRAPHIC_DATA])"
click at [346, 305] on input "checkbox" at bounding box center [341, 305] width 29 height 10
checkbox input "true"
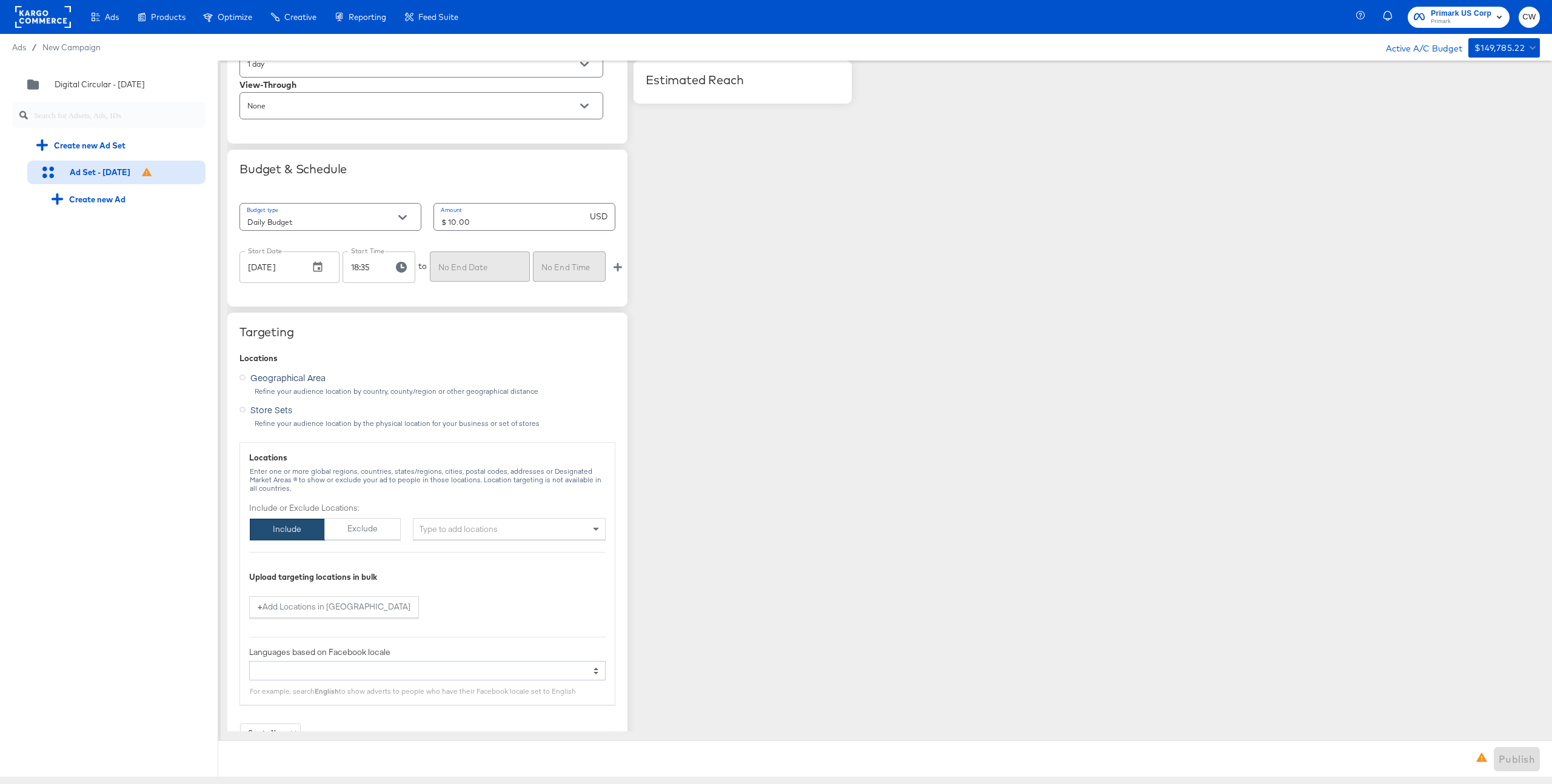
scroll to position [575, 0]
click at [270, 408] on span "Store Sets" at bounding box center [271, 409] width 42 height 12
click at [0, 0] on input "Store Sets" at bounding box center [0, 0] width 0 height 0
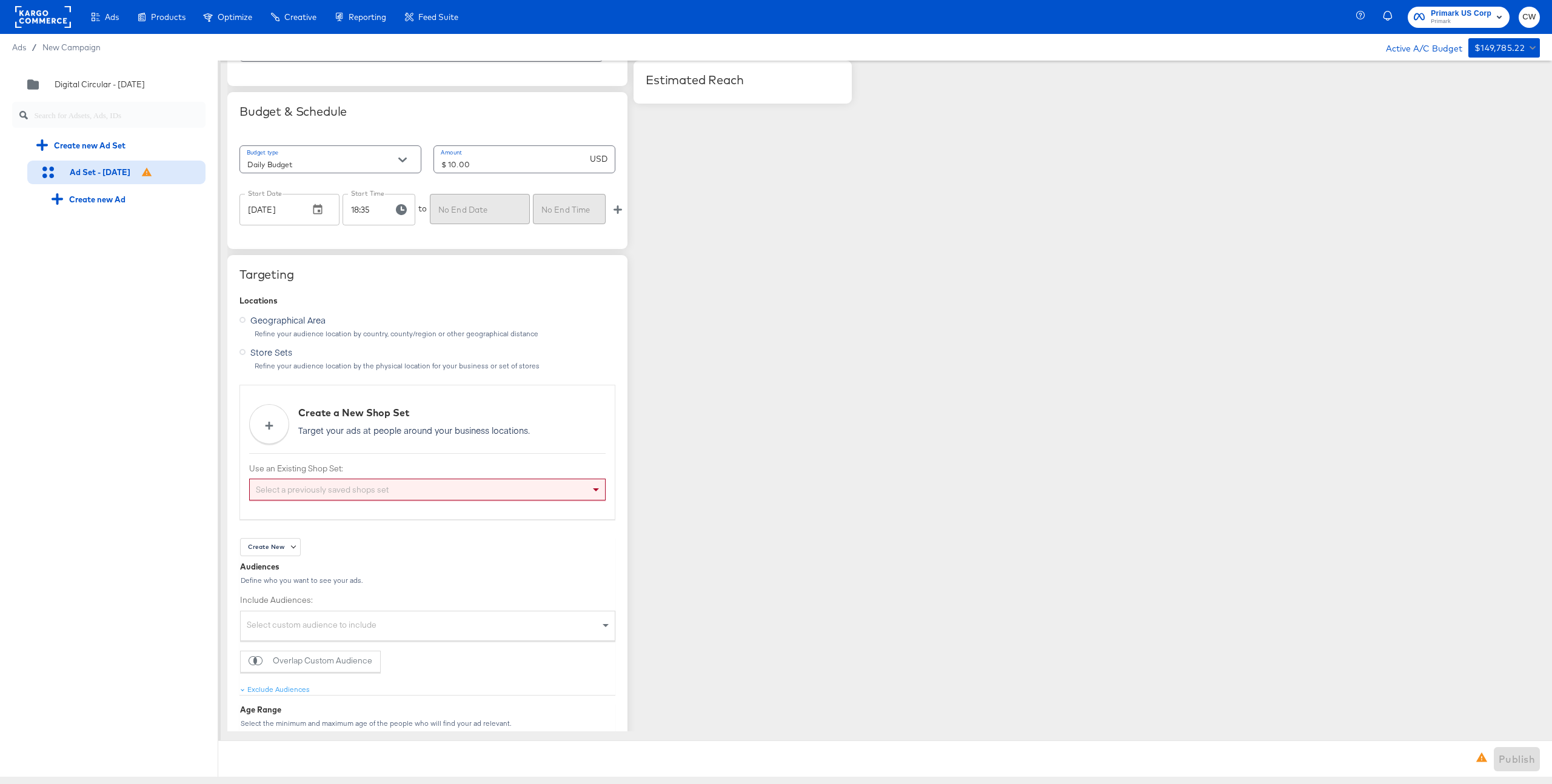
scroll to position [641, 0]
click at [321, 496] on div "+ Create a New Shop Set Target your ads at people around your business location…" at bounding box center [427, 444] width 376 height 135
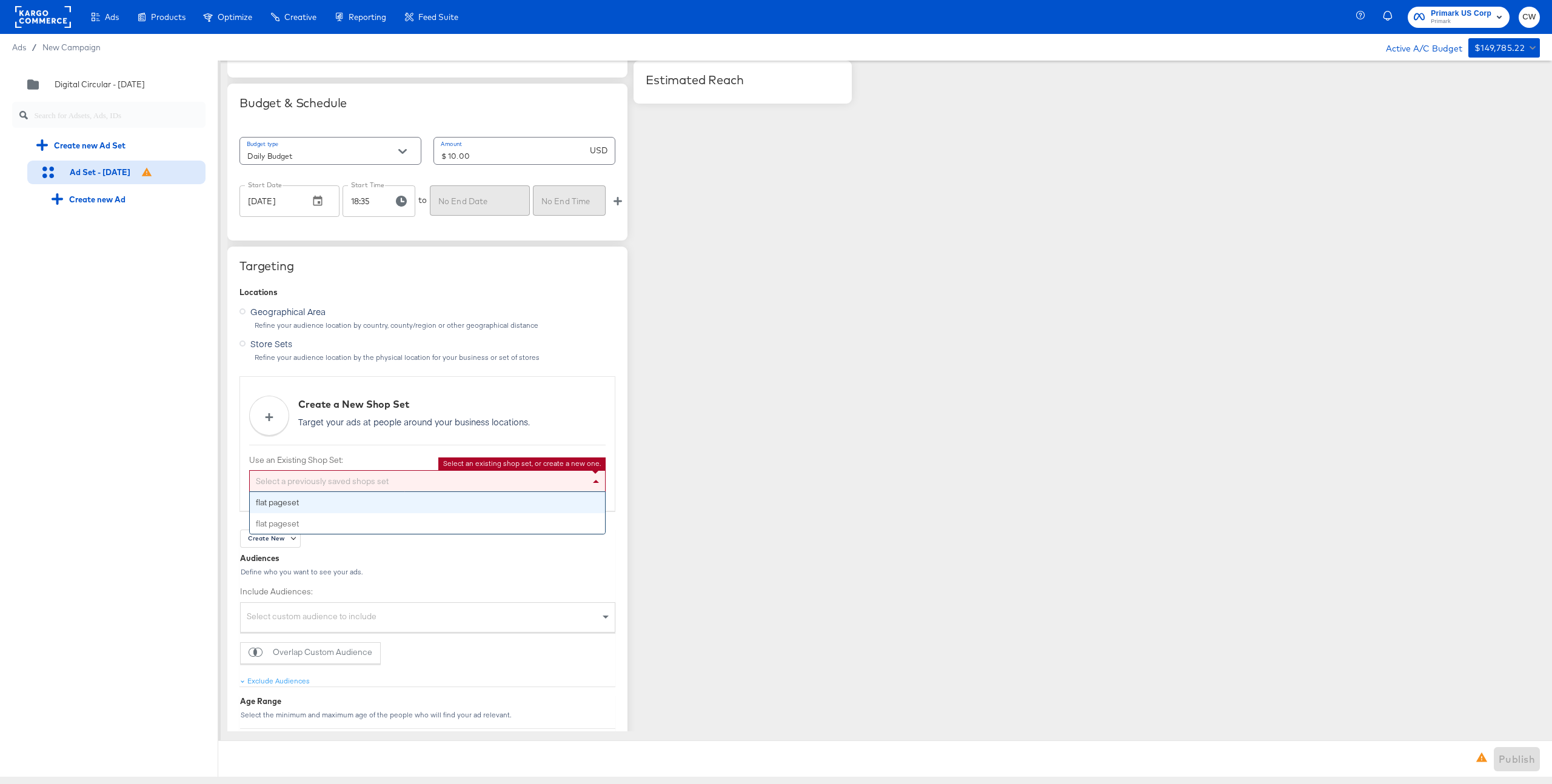
click at [340, 481] on div "Select a previously saved shops set" at bounding box center [427, 481] width 355 height 21
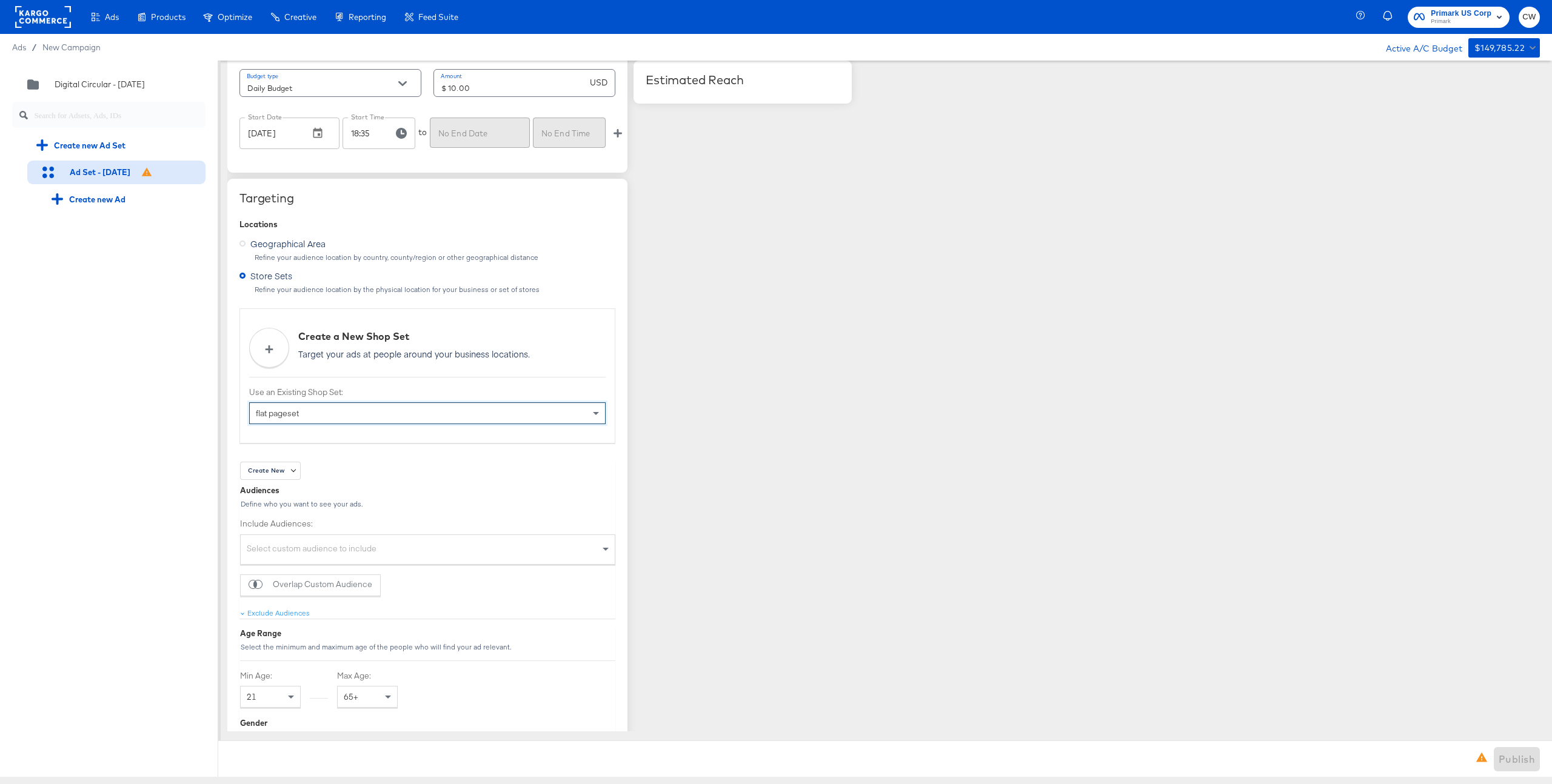
scroll to position [720, 0]
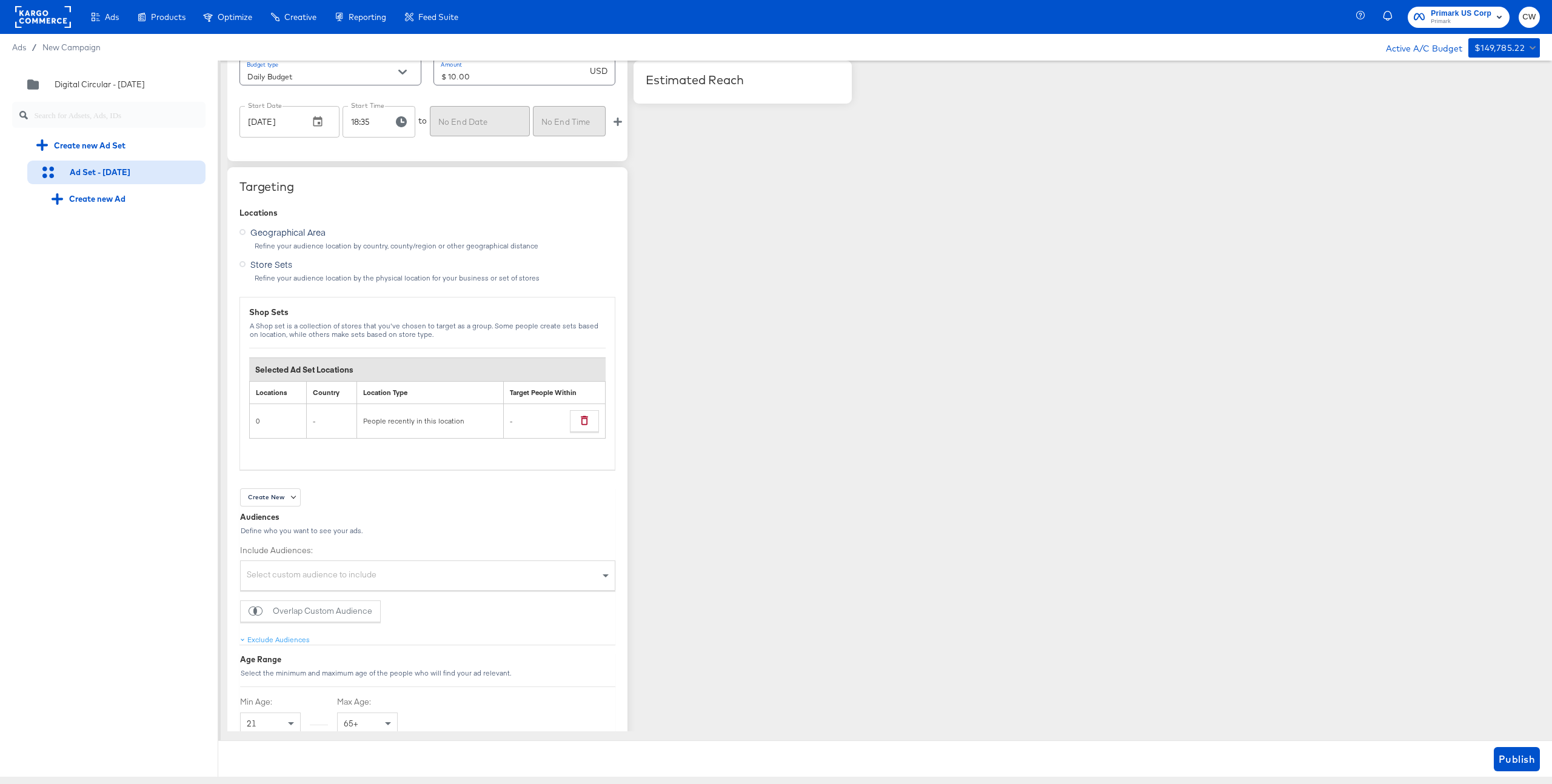
click at [292, 236] on span "Geographical Area" at bounding box center [288, 232] width 75 height 12
click at [0, 0] on input "Geographical Area" at bounding box center [0, 0] width 0 height 0
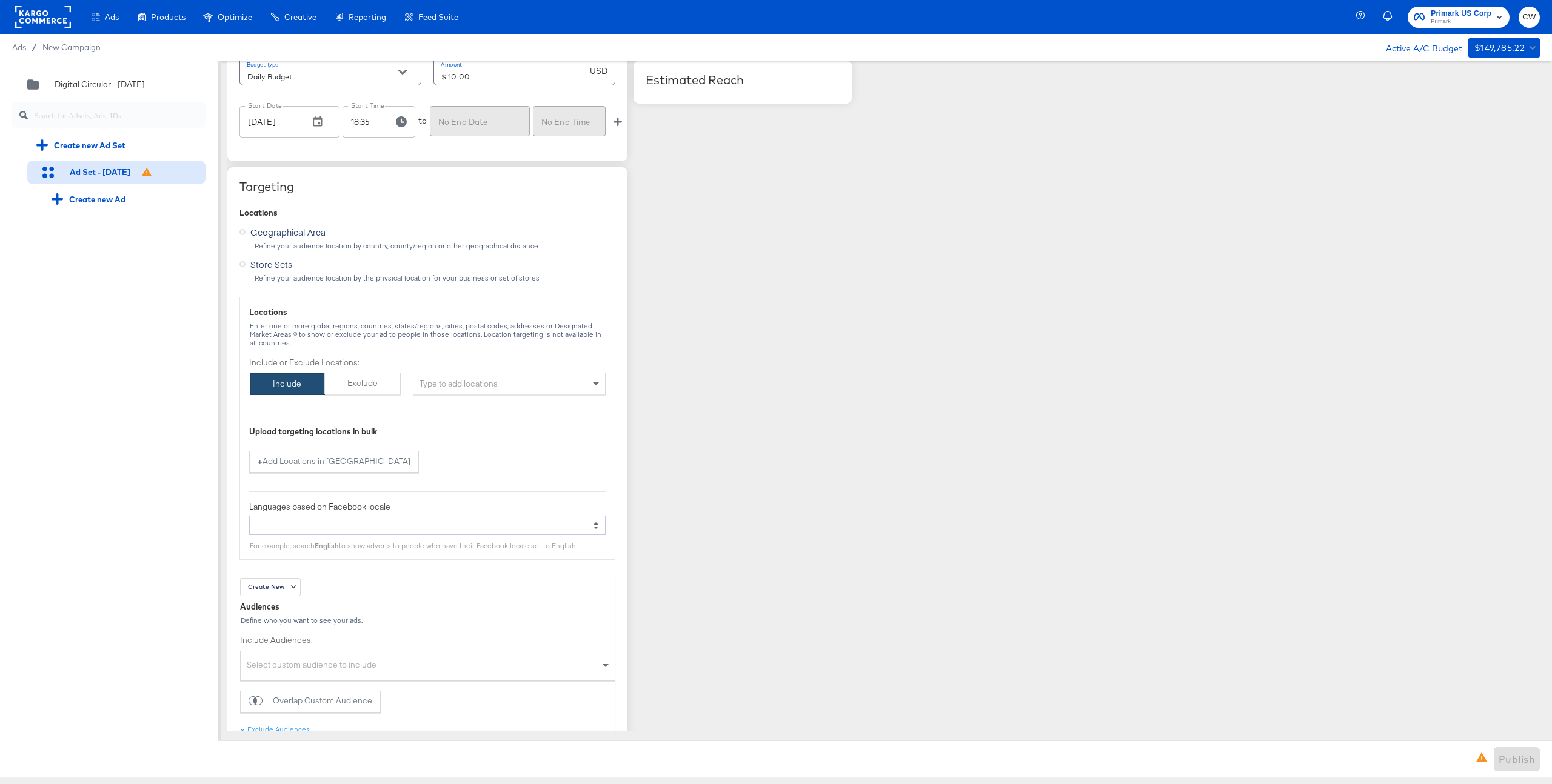
click at [275, 264] on span "Store Sets" at bounding box center [271, 264] width 42 height 12
click at [0, 0] on input "Store Sets" at bounding box center [0, 0] width 0 height 0
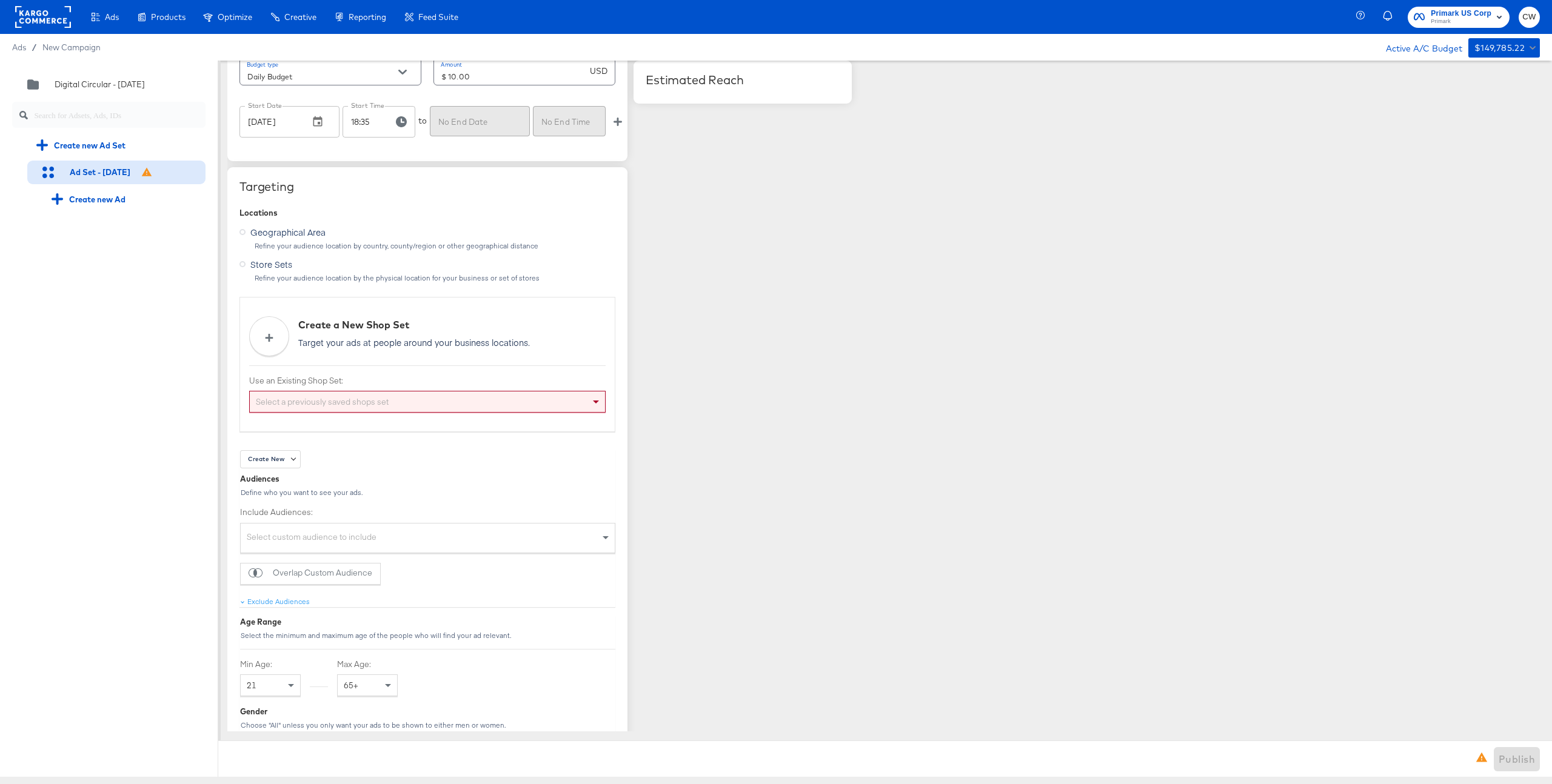
click at [303, 400] on div "Select a previously saved shops set" at bounding box center [427, 402] width 355 height 21
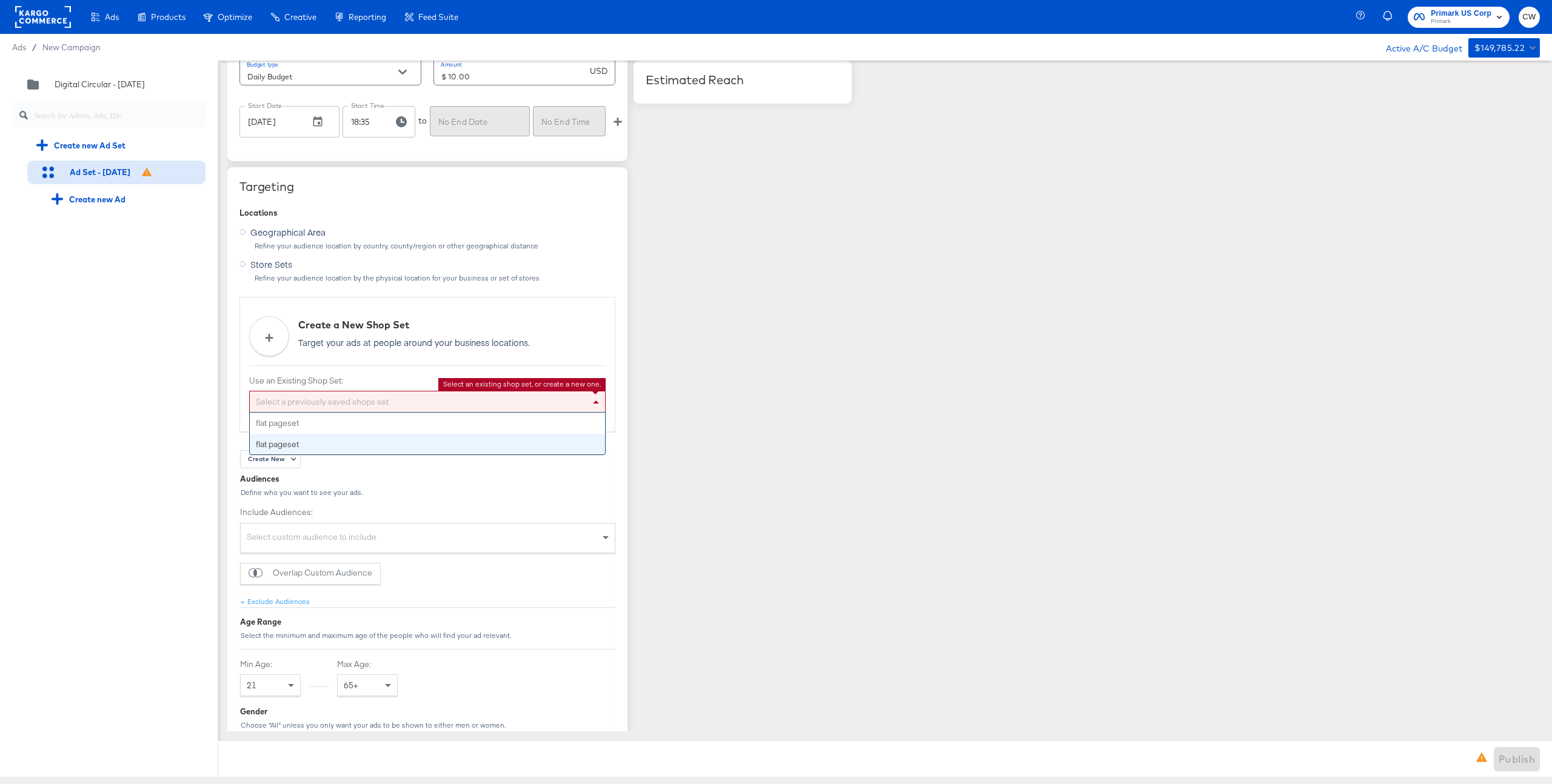
click at [315, 460] on div "Create New" at bounding box center [278, 459] width 77 height 18
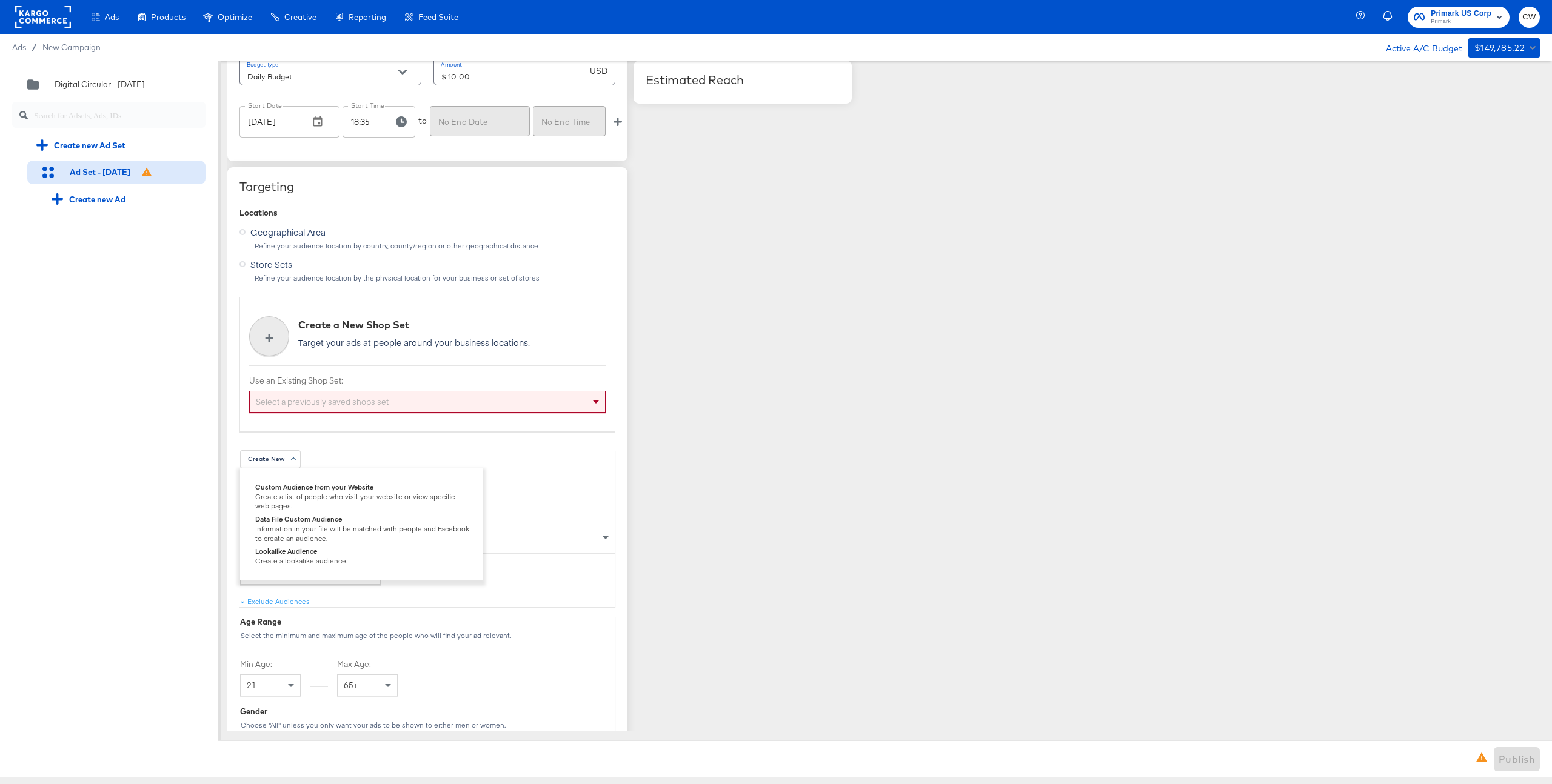
click at [270, 330] on strong "+" at bounding box center [269, 336] width 9 height 21
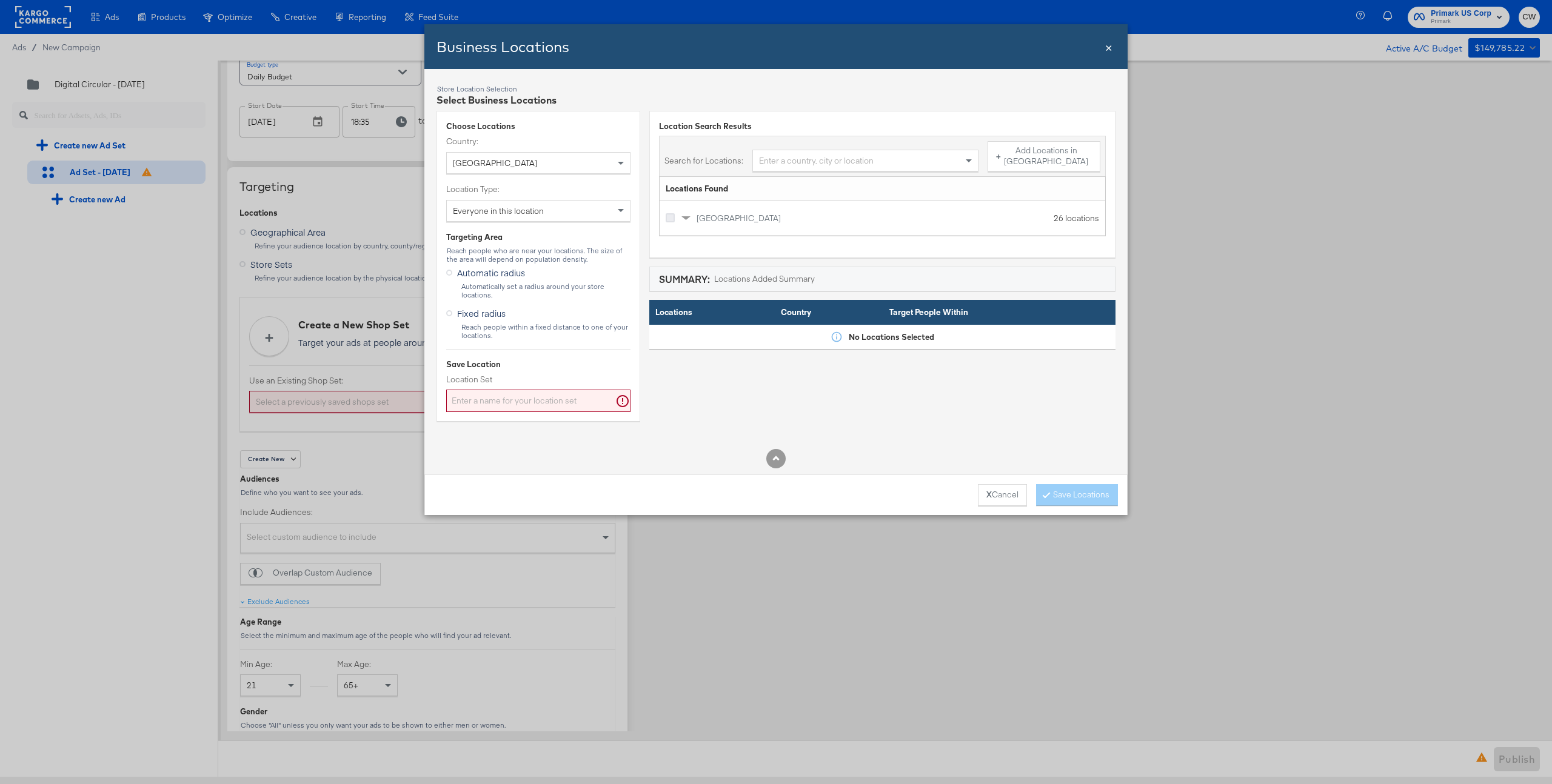
click at [669, 213] on icon "Bulk Add Locations Modal" at bounding box center [670, 217] width 9 height 9
click at [0, 0] on input "Bulk Add Locations Modal" at bounding box center [0, 0] width 0 height 0
click at [530, 393] on input "Location Set" at bounding box center [538, 401] width 184 height 22
type input "zdwcksnfb"
click at [1107, 48] on span "×" at bounding box center [1109, 46] width 7 height 16
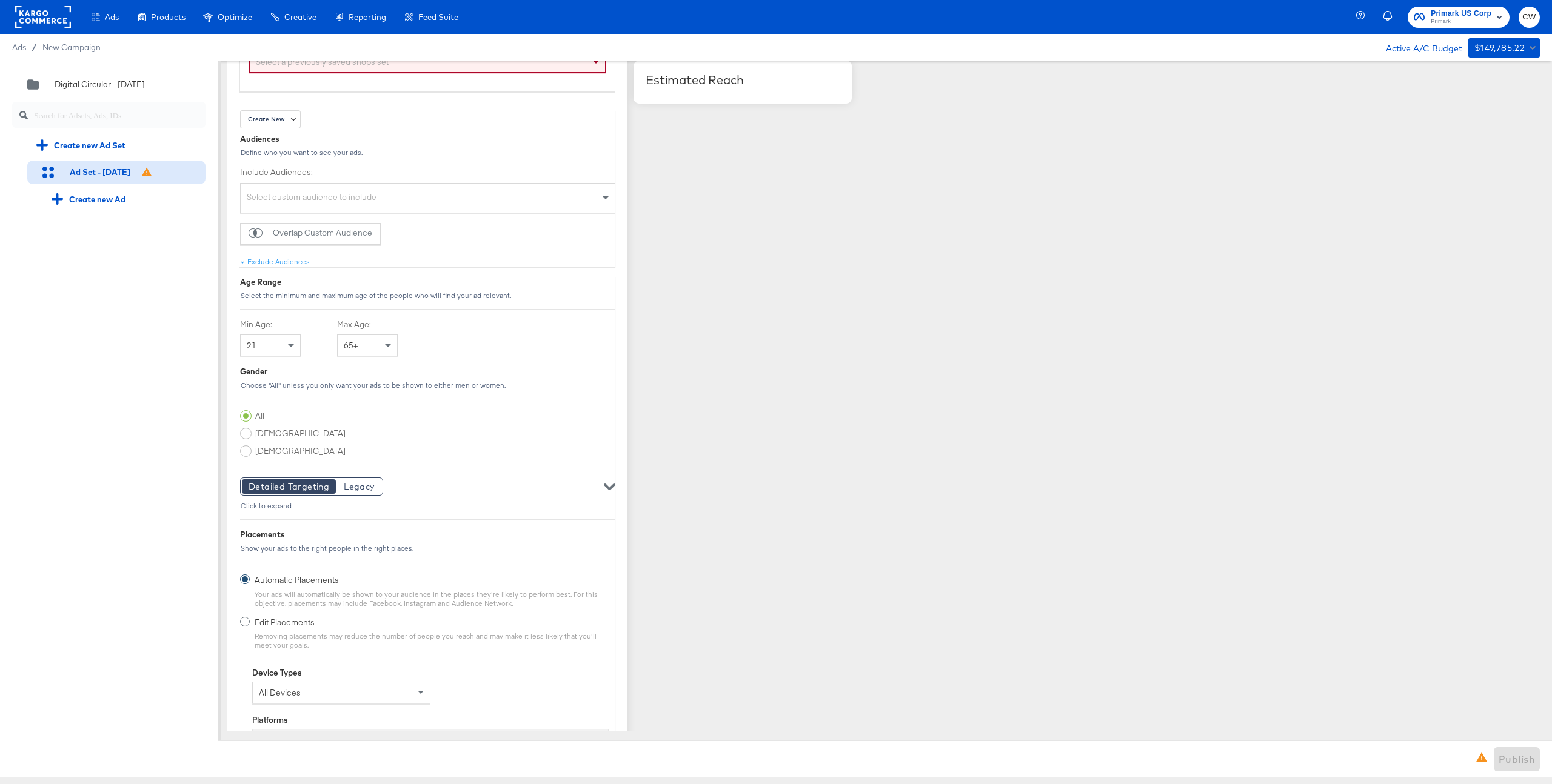
scroll to position [694, 0]
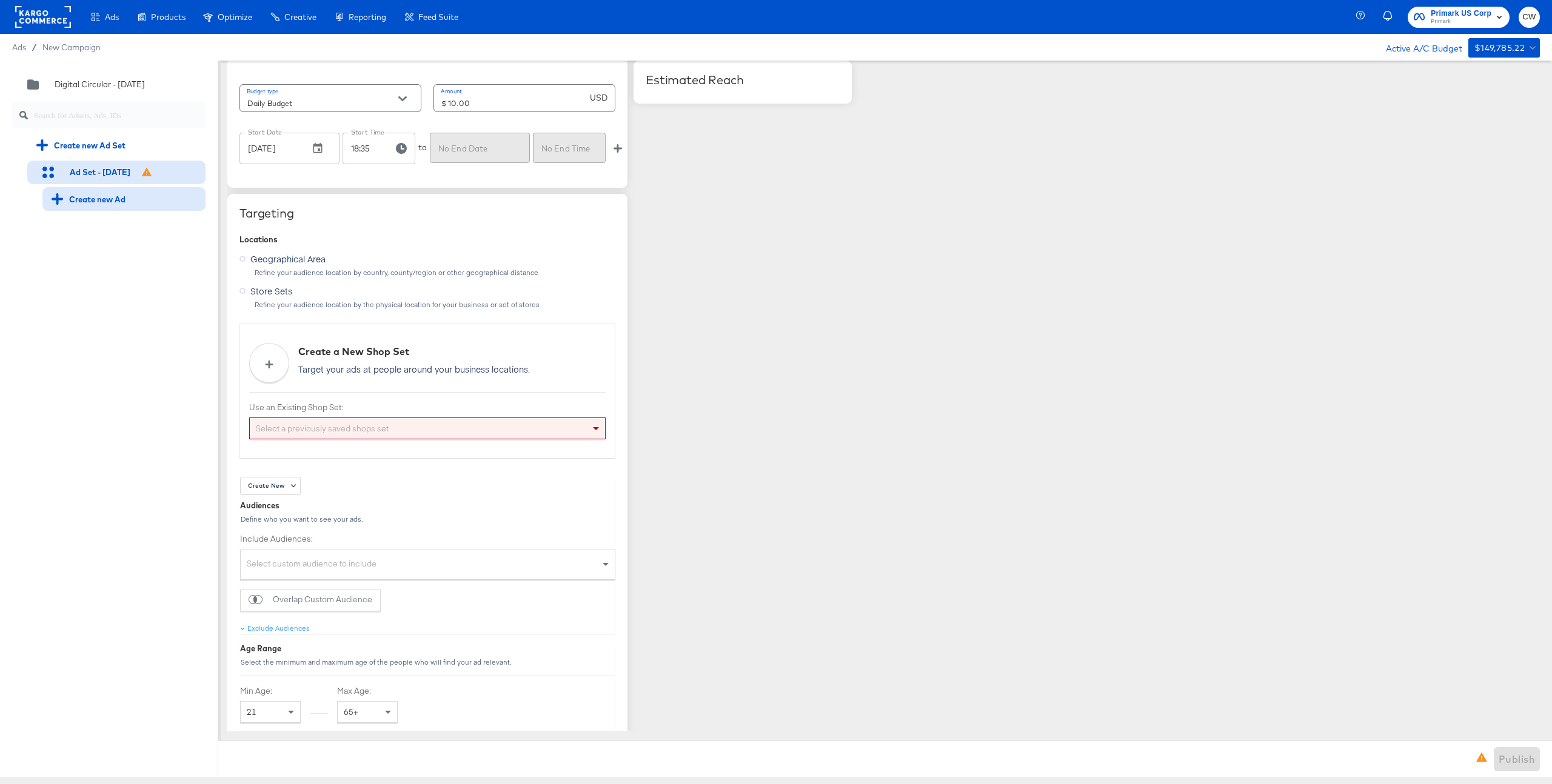
click at [111, 208] on div "Create new Ad" at bounding box center [124, 199] width 163 height 24
